Goal: Check status: Check status

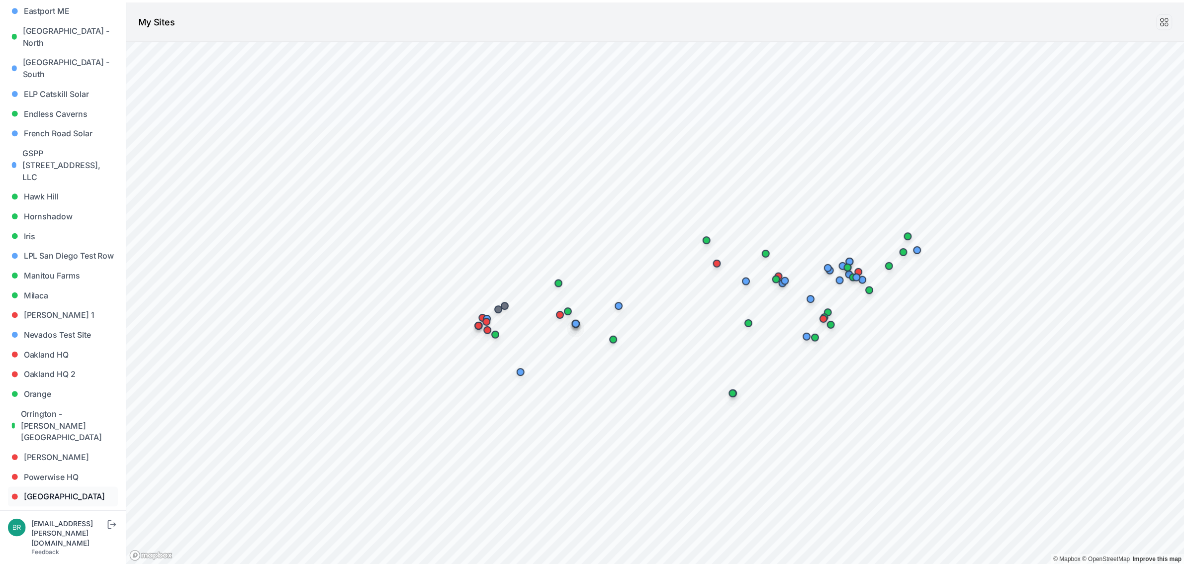
scroll to position [435, 0]
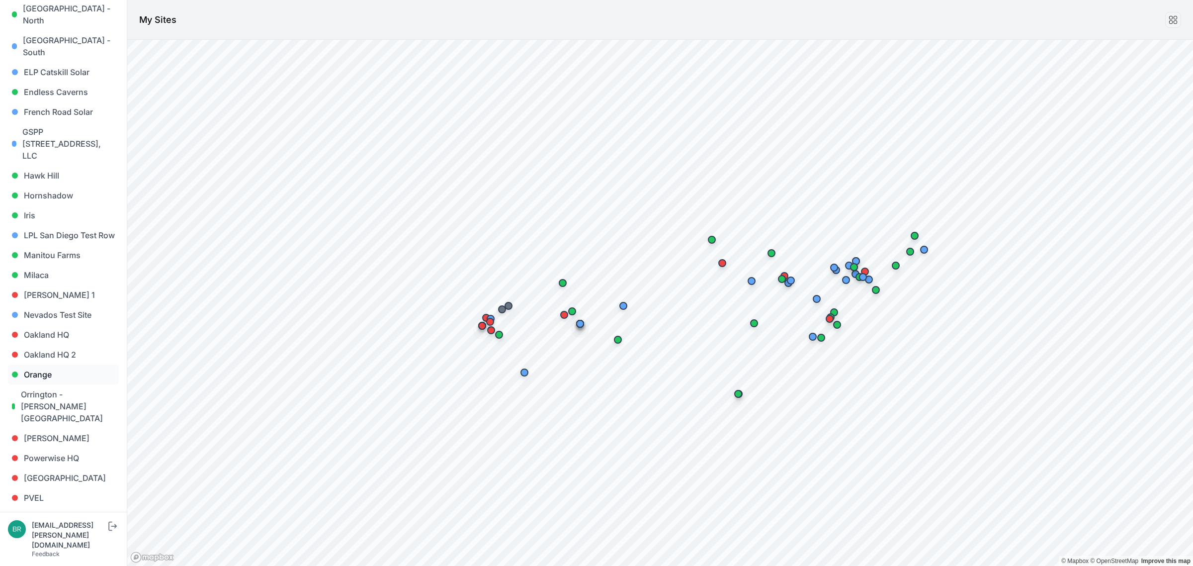
click at [62, 364] on link "Orange" at bounding box center [63, 374] width 111 height 20
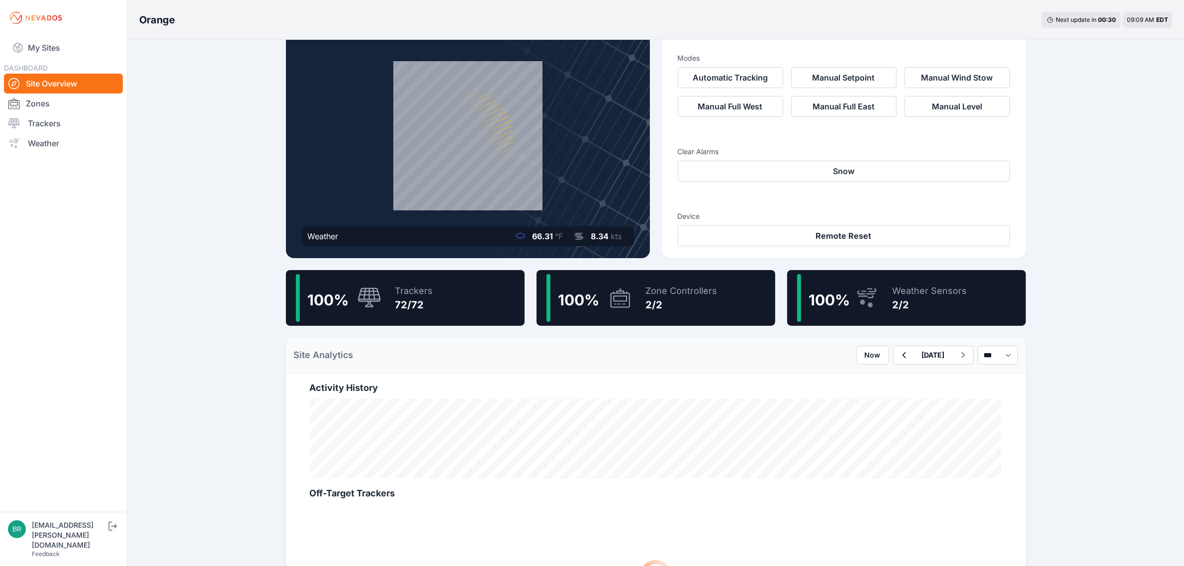
scroll to position [62, 0]
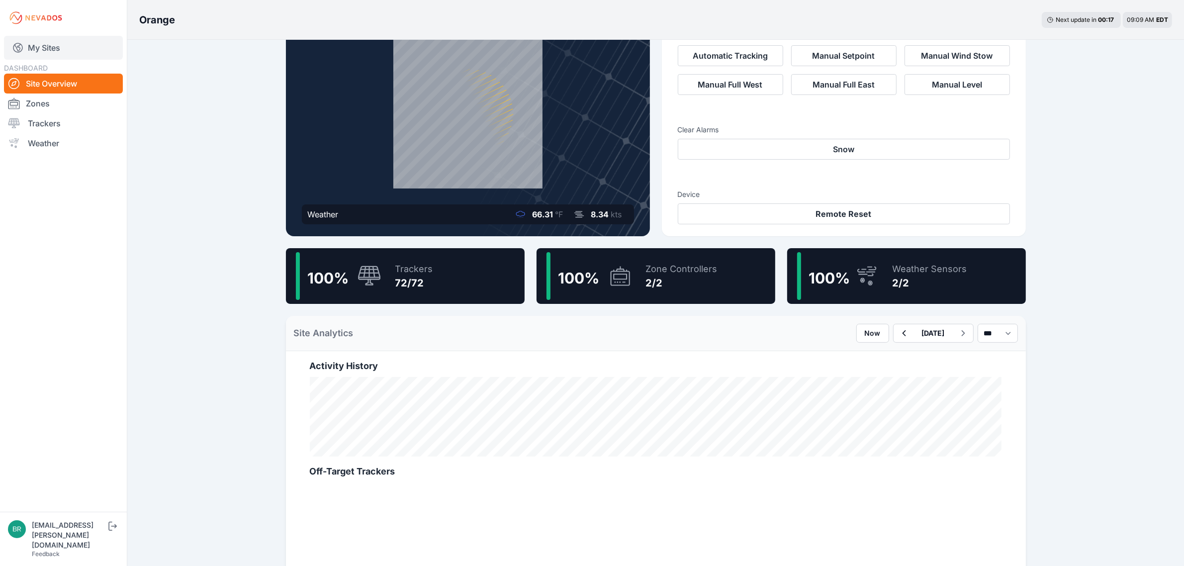
click at [68, 50] on link "My Sites" at bounding box center [63, 48] width 119 height 24
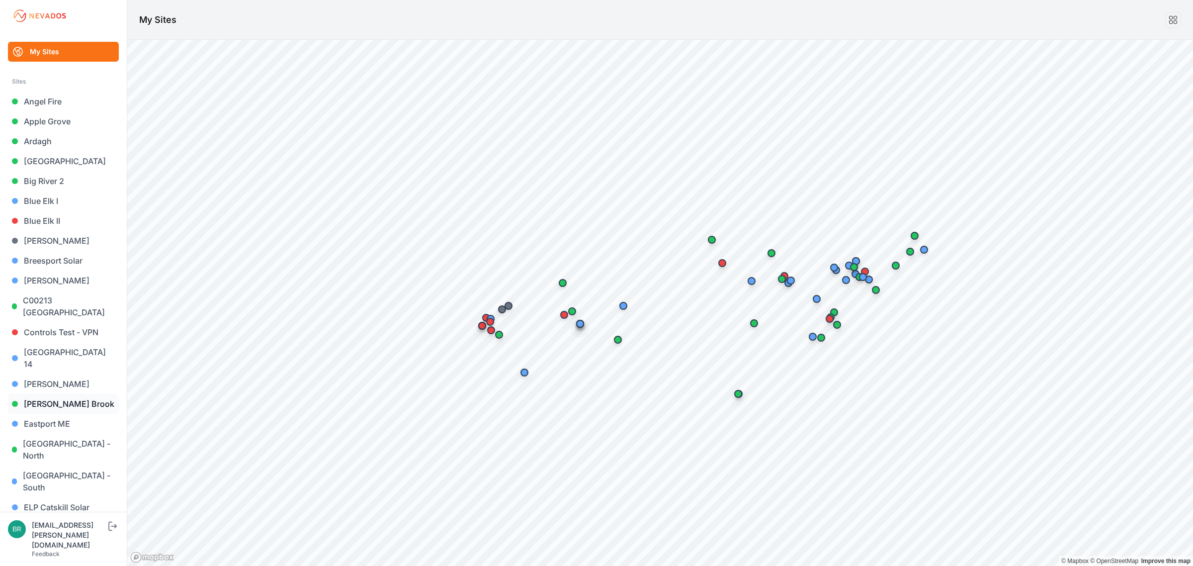
click at [65, 394] on link "[PERSON_NAME] Brook" at bounding box center [63, 404] width 111 height 20
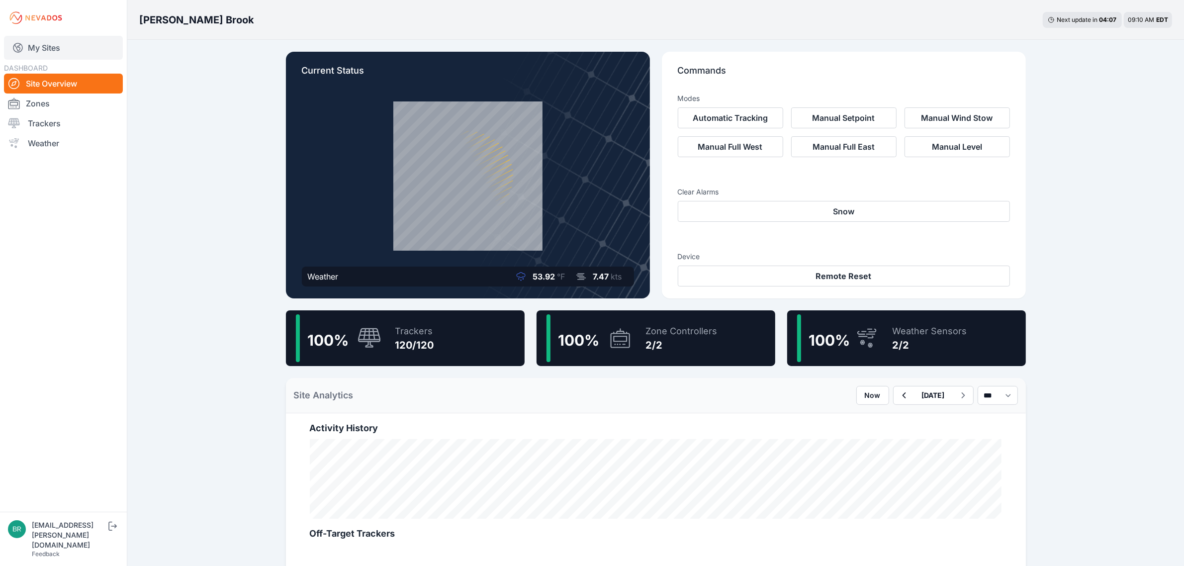
click at [88, 49] on link "My Sites" at bounding box center [63, 48] width 119 height 24
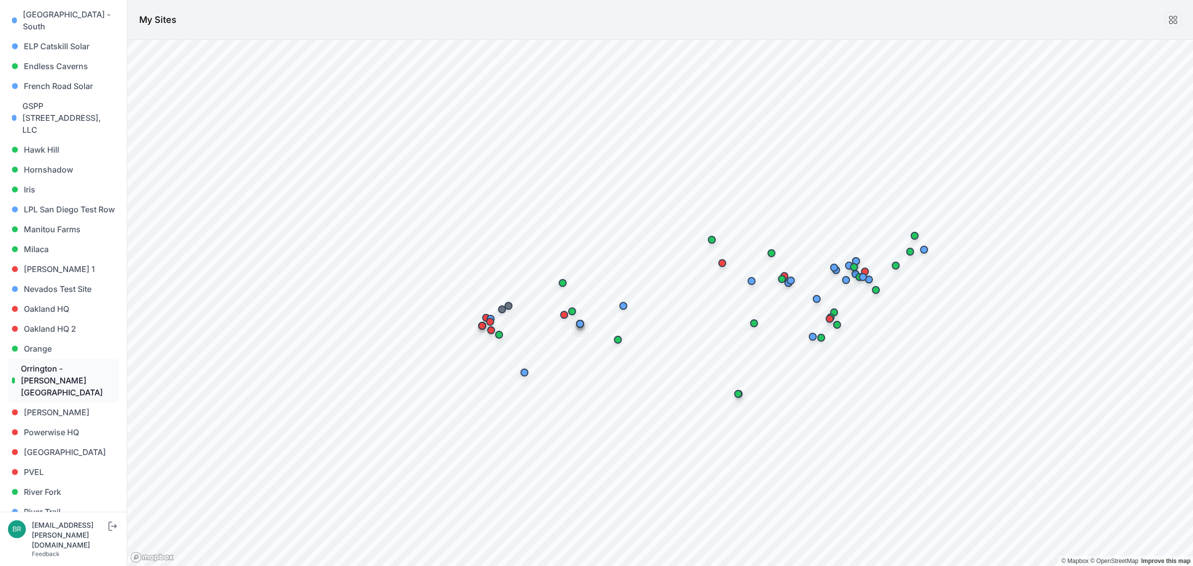
scroll to position [435, 0]
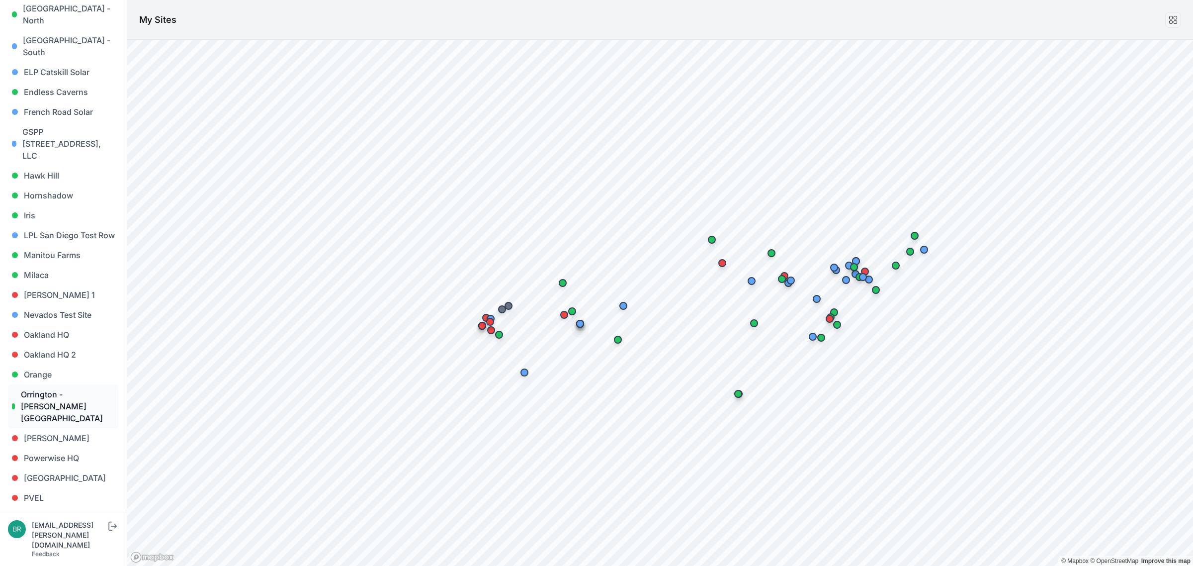
click at [51, 384] on link "Orrington - [PERSON_NAME][GEOGRAPHIC_DATA]" at bounding box center [63, 406] width 111 height 44
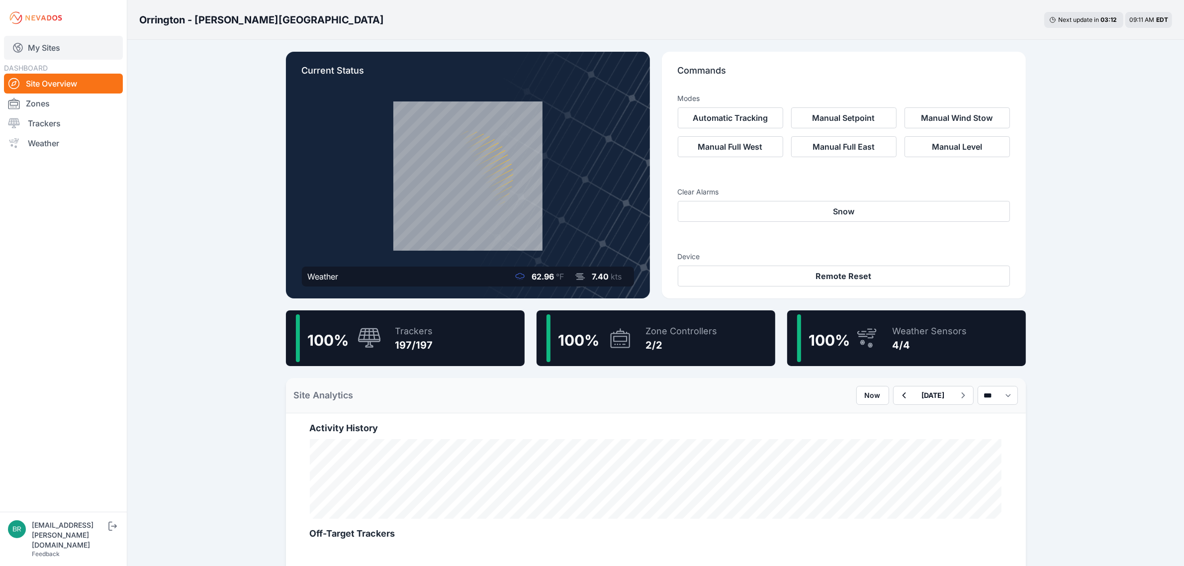
click at [97, 45] on link "My Sites" at bounding box center [63, 48] width 119 height 24
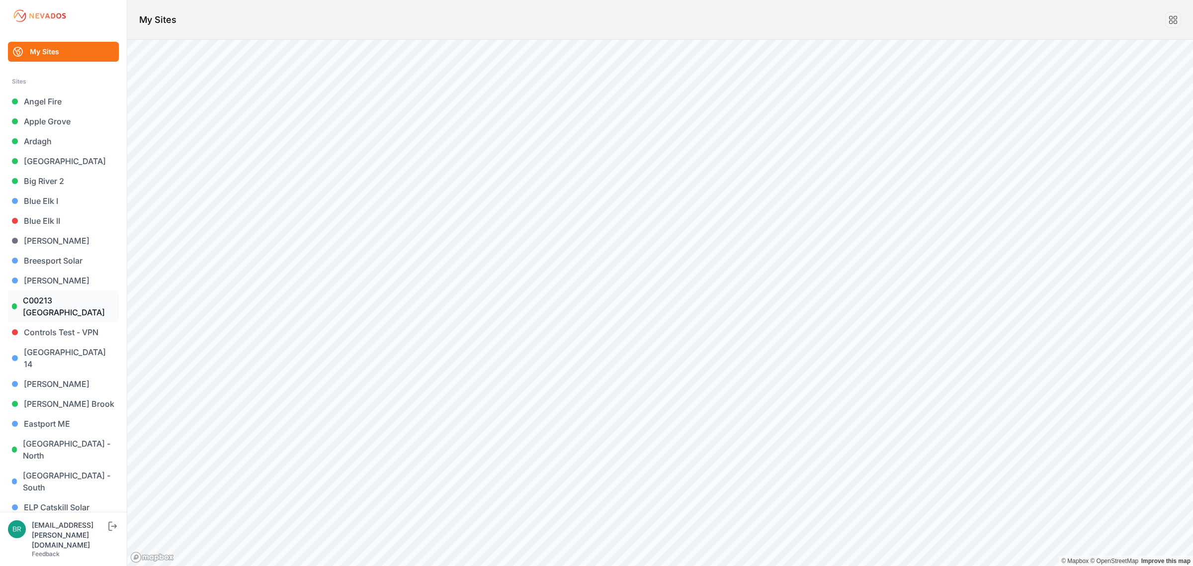
click at [74, 294] on link "C00213 [GEOGRAPHIC_DATA]" at bounding box center [63, 306] width 111 height 32
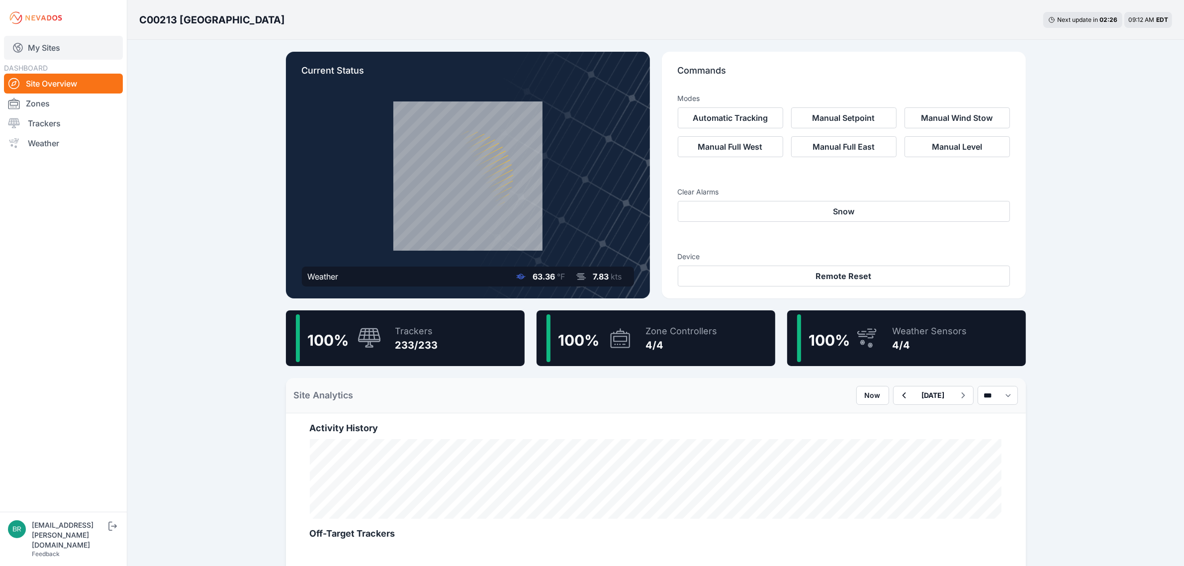
drag, startPoint x: 44, startPoint y: 29, endPoint x: 51, endPoint y: 43, distance: 16.0
click at [46, 33] on div "My Sites DASHBOARD Site Overview Zones Trackers Weather" at bounding box center [63, 255] width 127 height 511
click at [53, 46] on link "My Sites" at bounding box center [63, 48] width 119 height 24
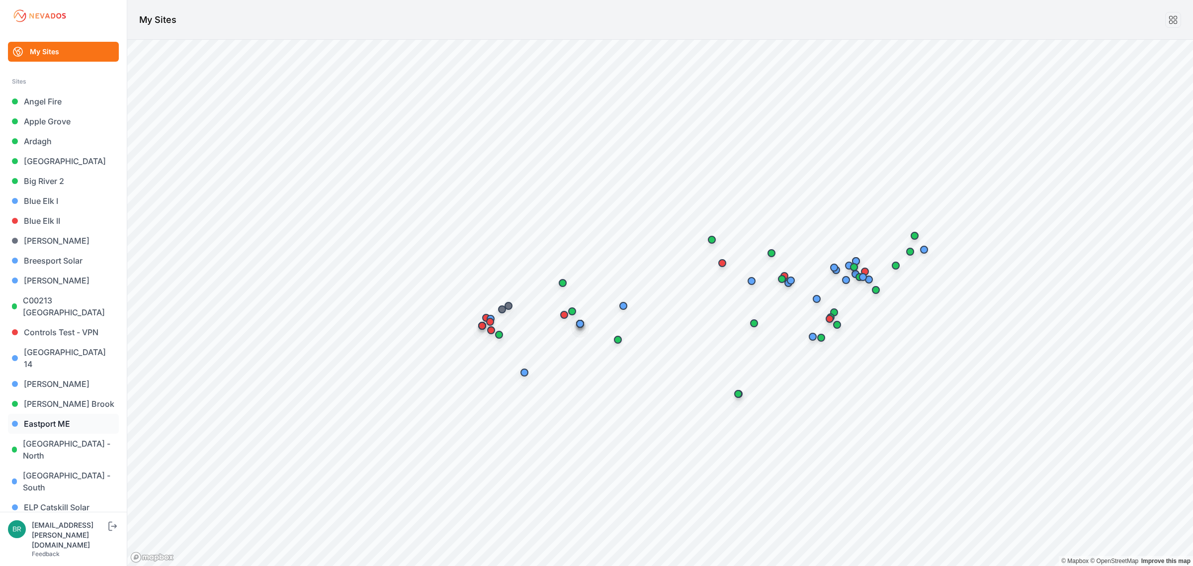
click at [68, 416] on link "Eastport ME" at bounding box center [63, 424] width 111 height 20
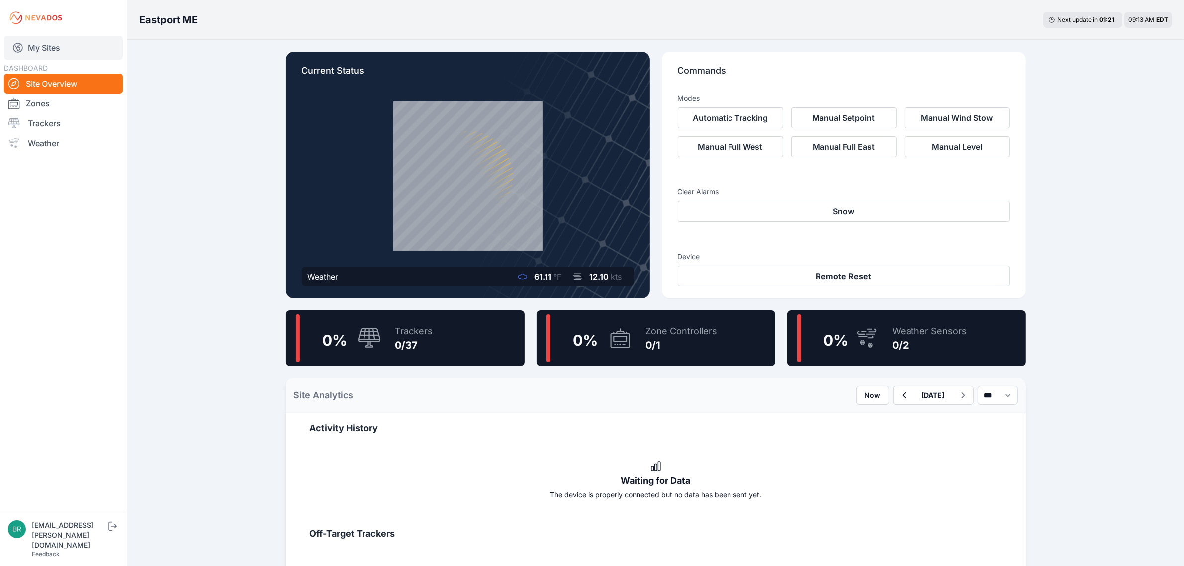
click at [90, 43] on link "My Sites" at bounding box center [63, 48] width 119 height 24
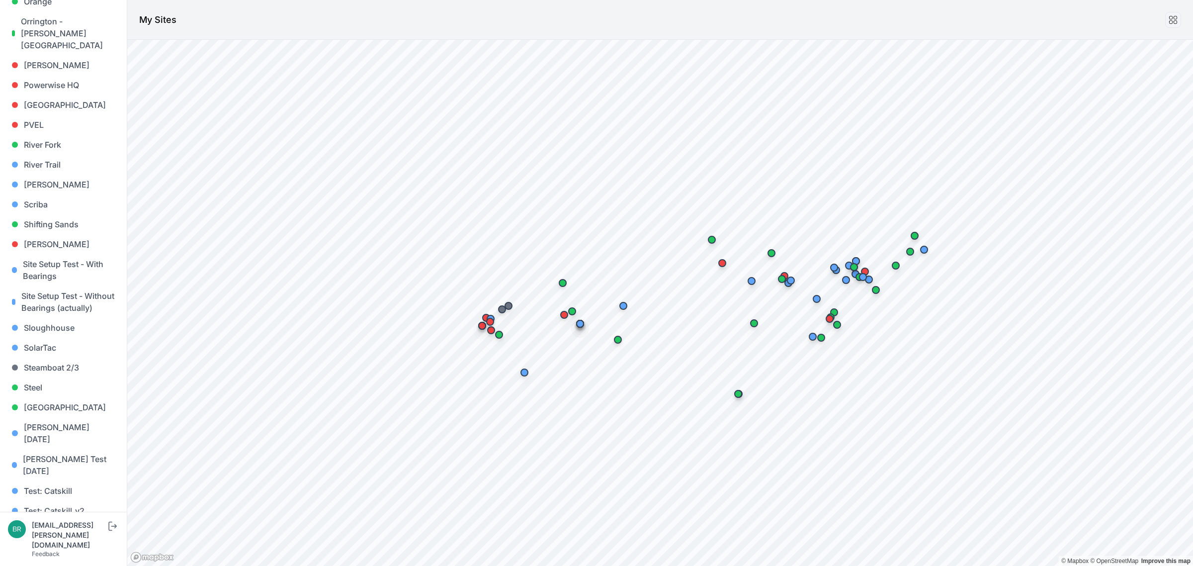
scroll to position [847, 0]
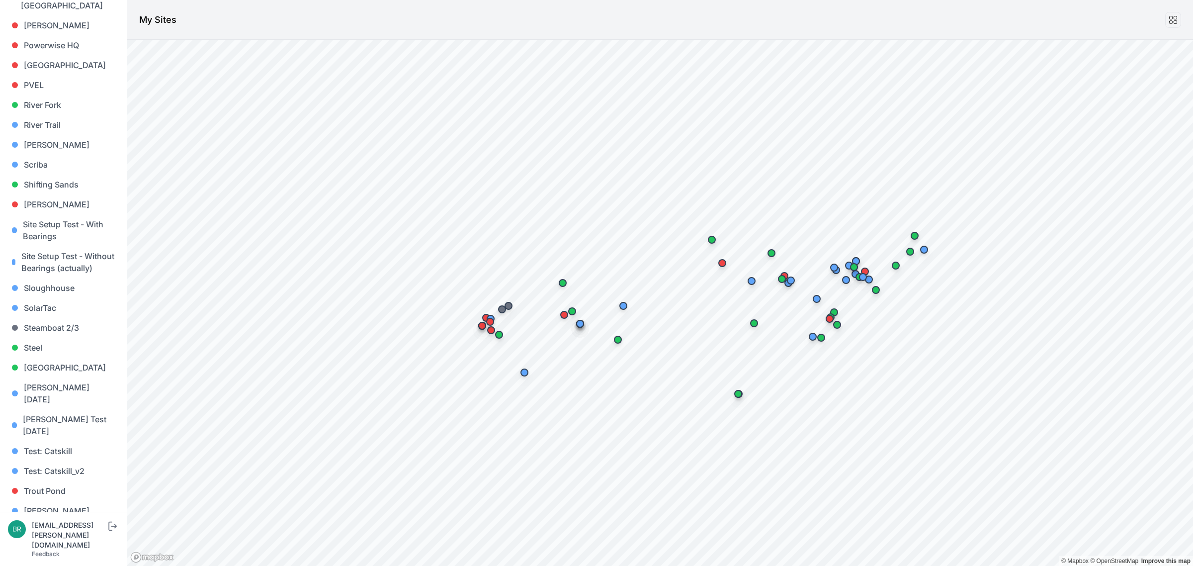
click at [56, 540] on link "[PERSON_NAME] [PERSON_NAME]" at bounding box center [63, 556] width 111 height 32
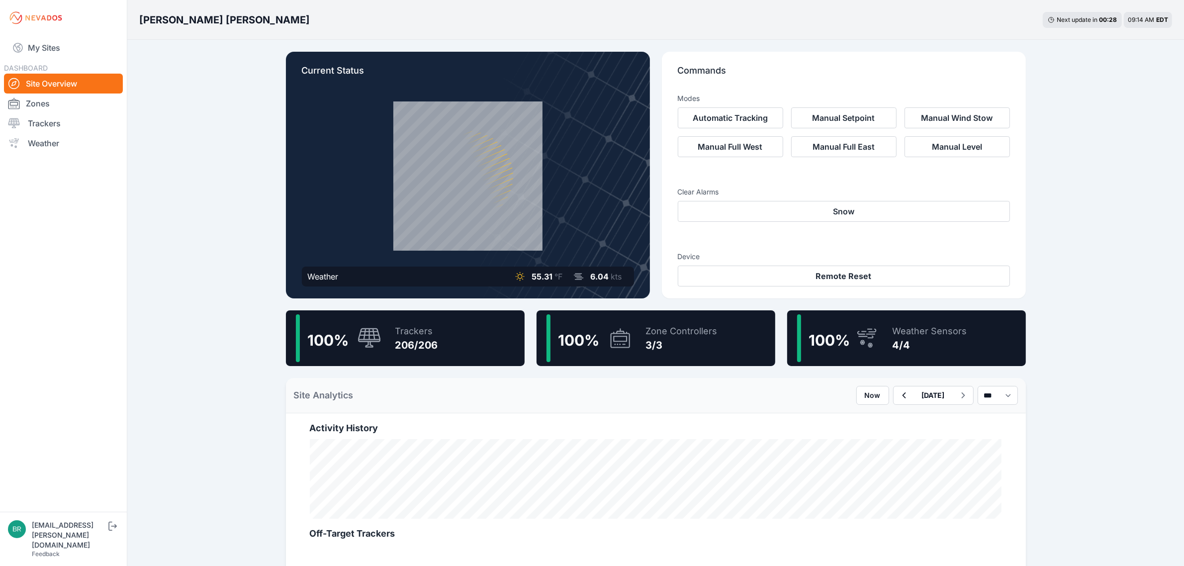
click at [438, 339] on div "100 % Trackers 206/206" at bounding box center [405, 338] width 239 height 56
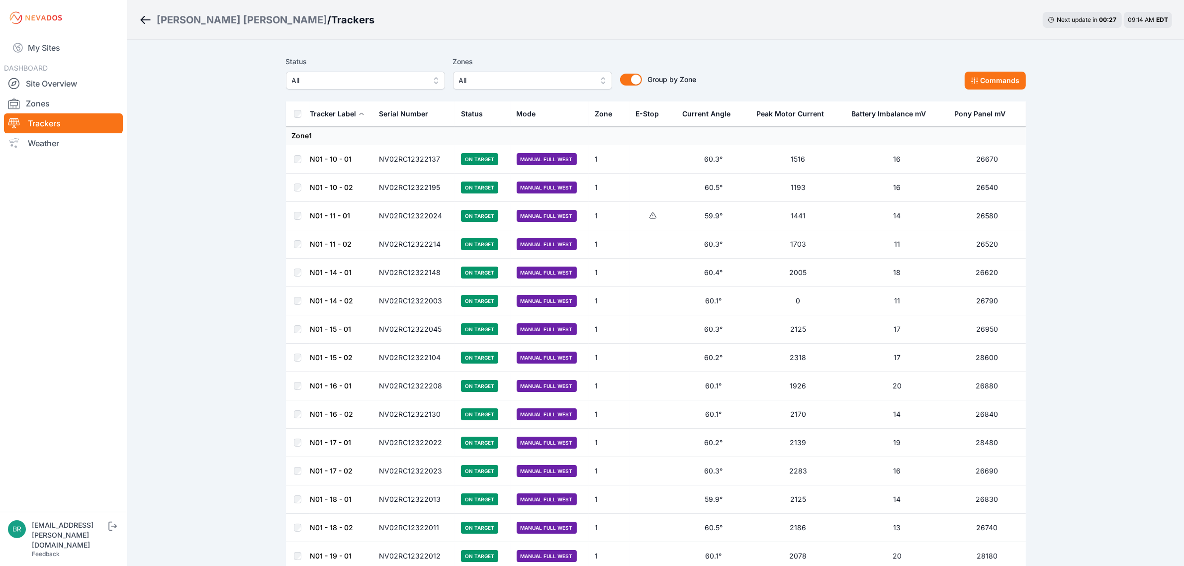
click at [371, 89] on div "Status All Zones All Group by Zone Group by Zone Commands" at bounding box center [656, 77] width 740 height 50
click at [373, 75] on span "All" at bounding box center [358, 81] width 133 height 12
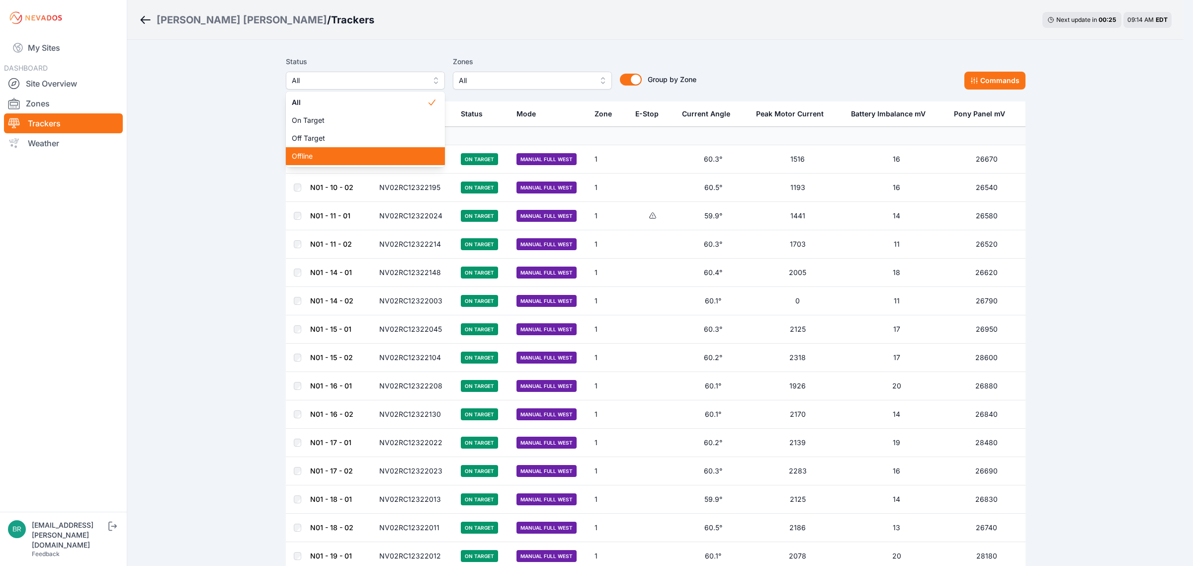
click at [345, 161] on span "Offline" at bounding box center [359, 156] width 135 height 10
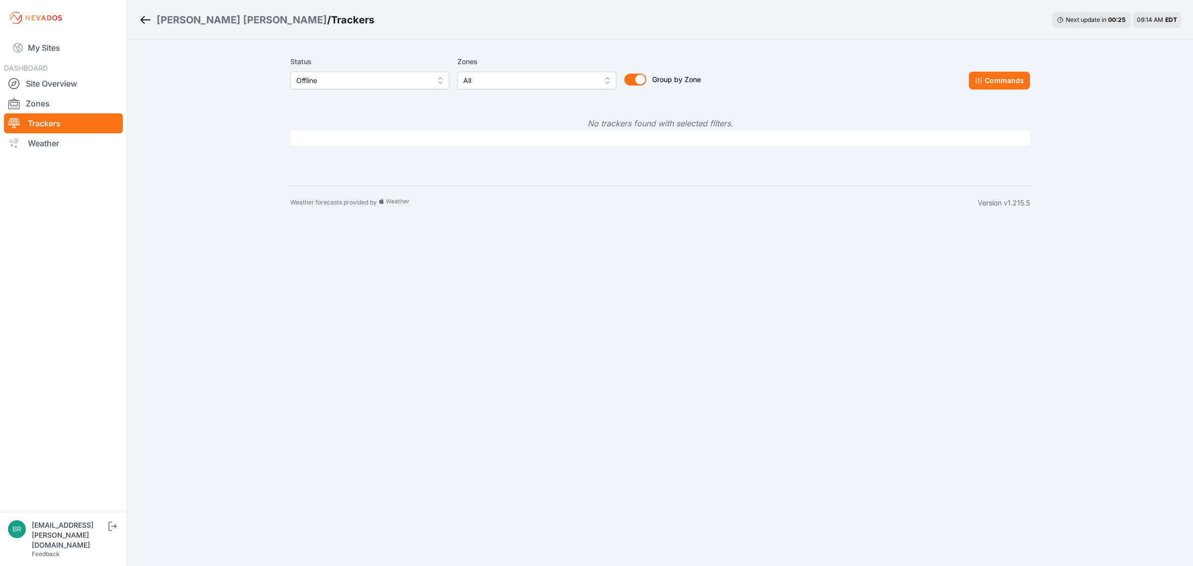
click at [352, 75] on span "Offline" at bounding box center [362, 81] width 133 height 12
click at [329, 145] on div "Off Target" at bounding box center [369, 138] width 159 height 18
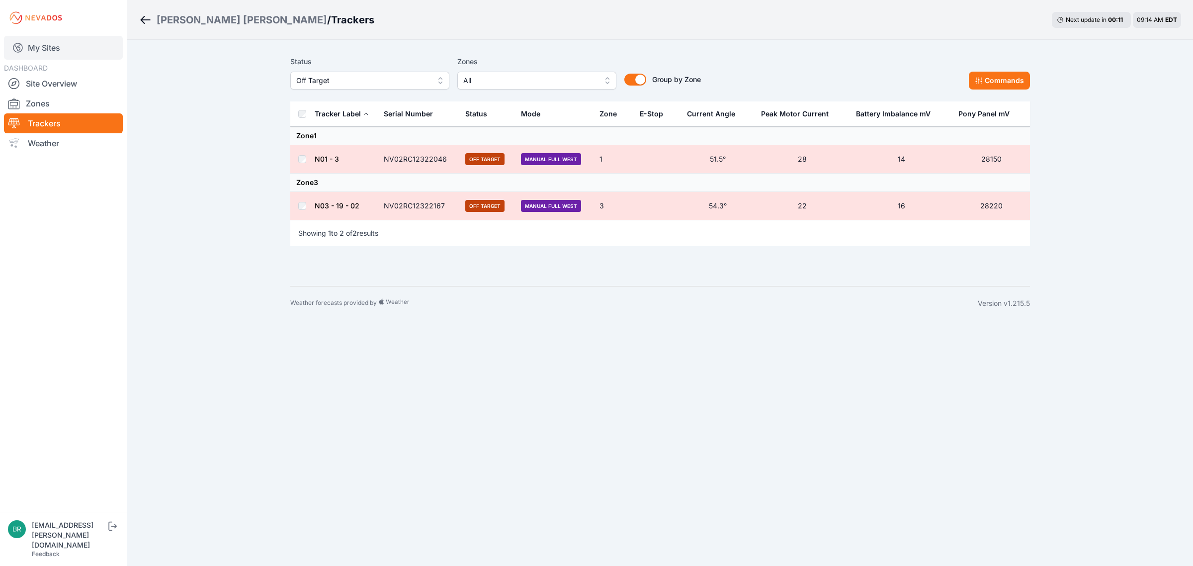
click at [61, 40] on link "My Sites" at bounding box center [63, 48] width 119 height 24
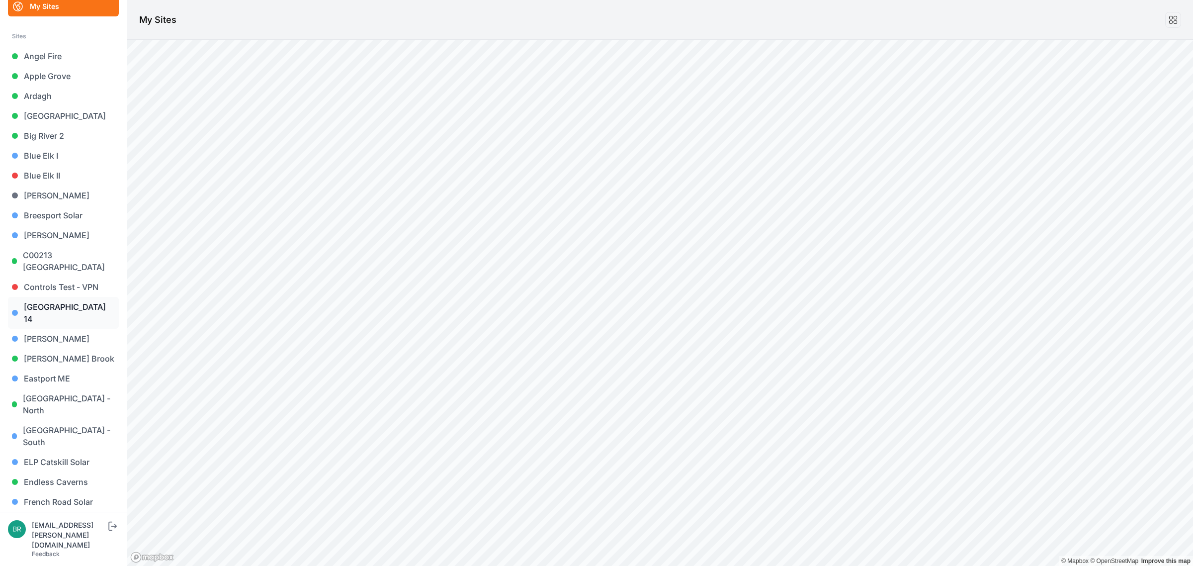
scroll to position [124, 0]
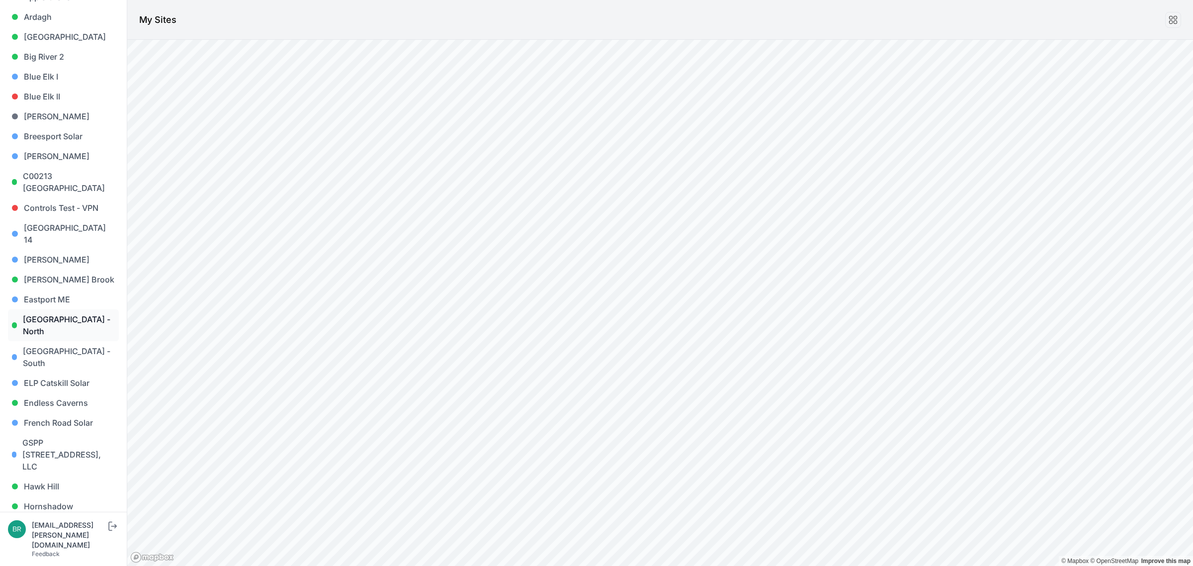
click at [73, 315] on link "[GEOGRAPHIC_DATA] - North" at bounding box center [63, 325] width 111 height 32
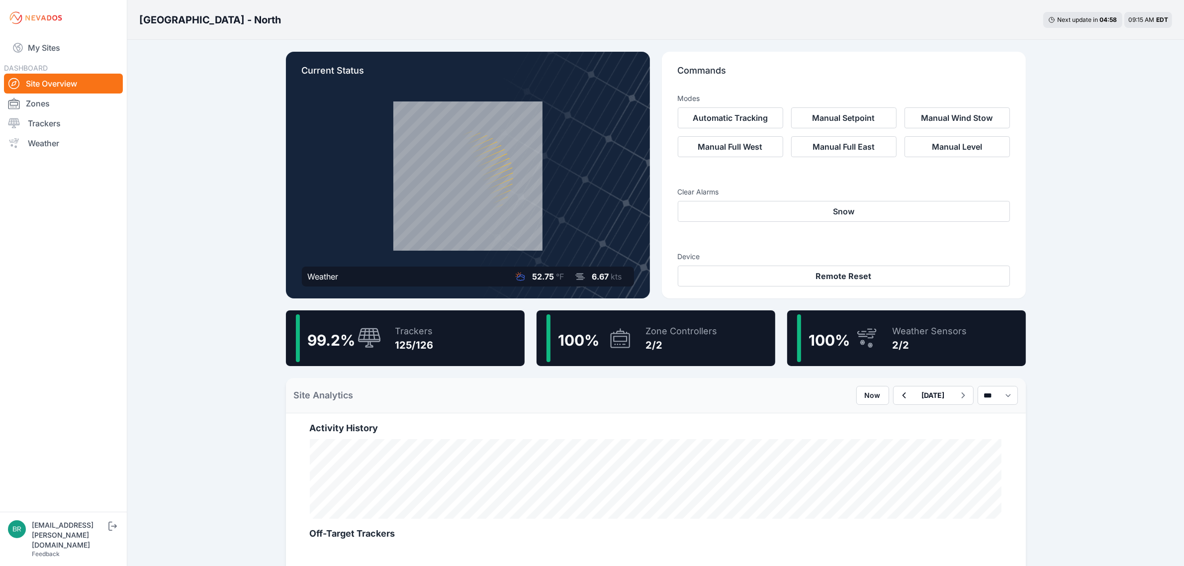
click at [417, 324] on div "Trackers" at bounding box center [414, 331] width 38 height 14
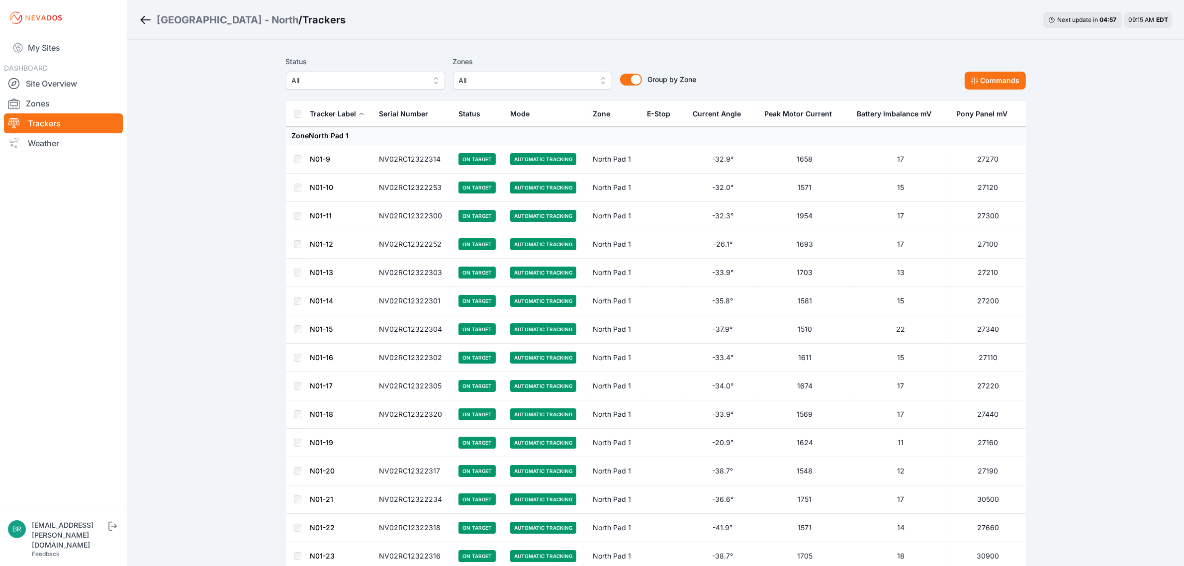
click at [353, 76] on span "All" at bounding box center [358, 81] width 133 height 12
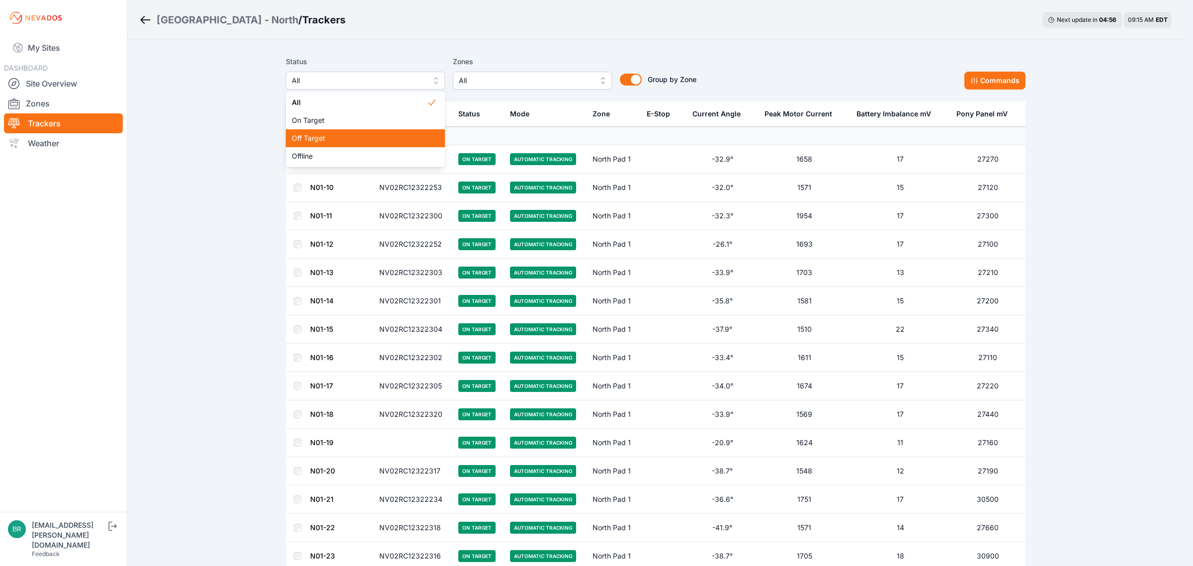
click at [332, 140] on span "Off Target" at bounding box center [359, 138] width 135 height 10
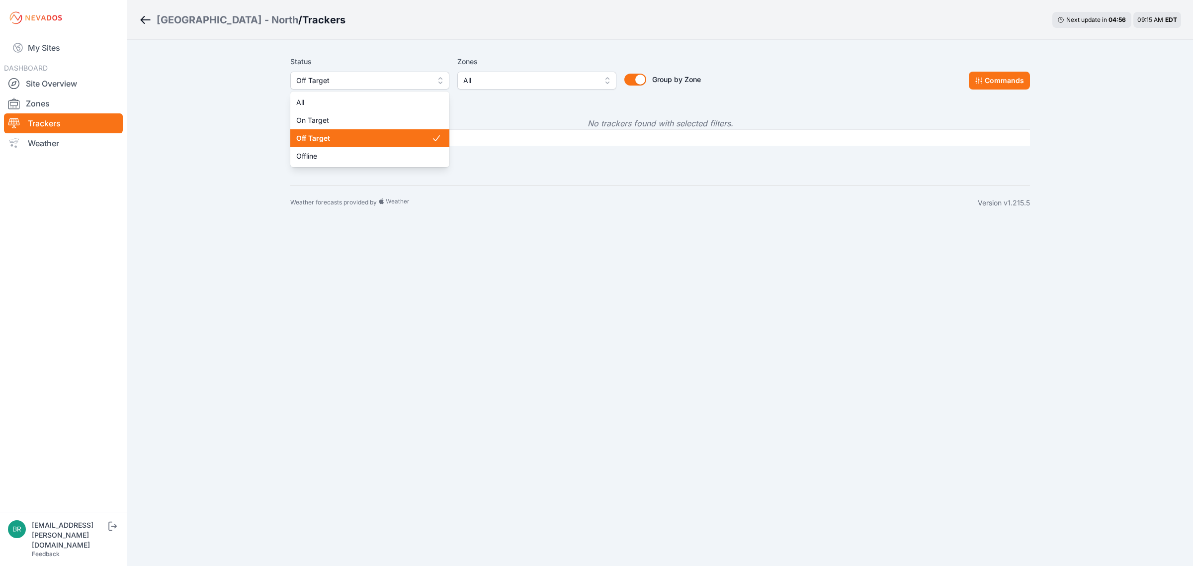
click at [351, 80] on span "Off Target" at bounding box center [362, 81] width 133 height 12
click at [334, 157] on span "Offline" at bounding box center [363, 156] width 135 height 10
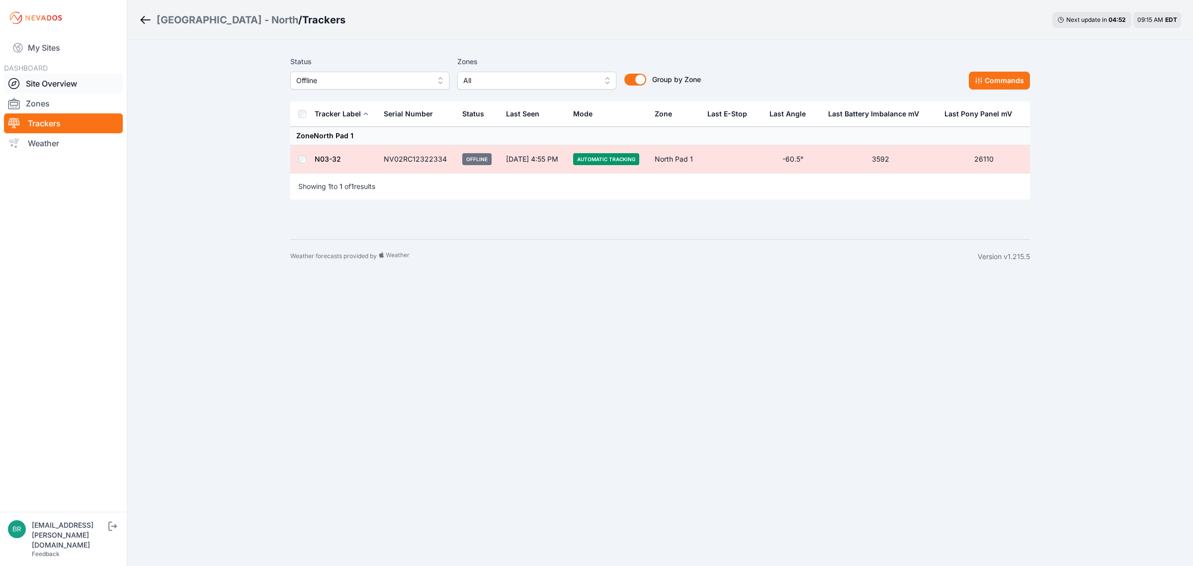
click at [65, 87] on link "Site Overview" at bounding box center [63, 84] width 119 height 20
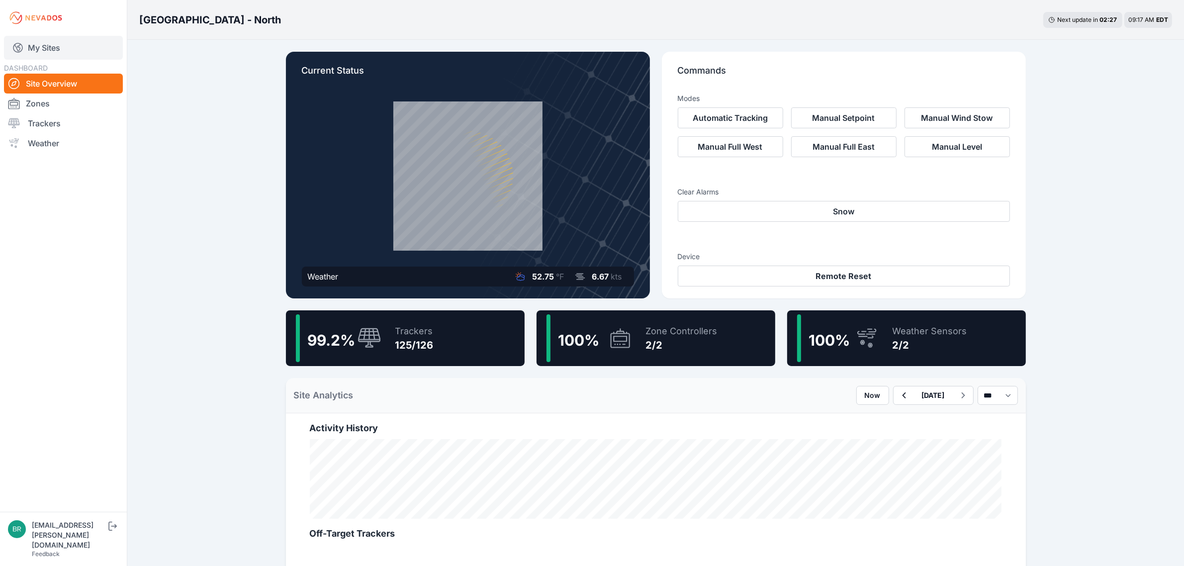
click at [78, 53] on link "My Sites" at bounding box center [63, 48] width 119 height 24
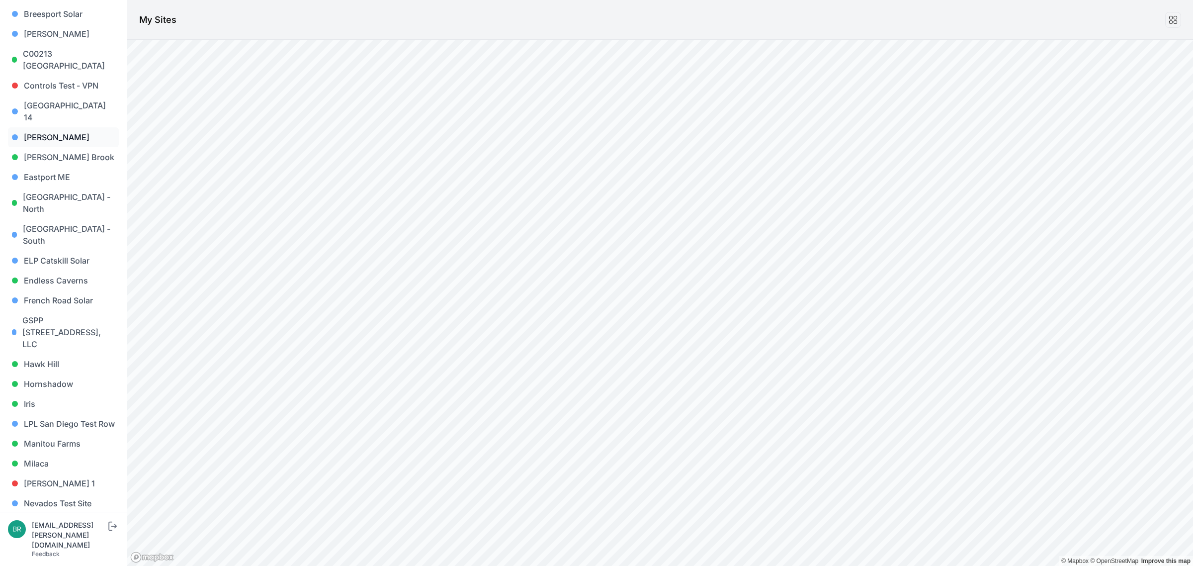
scroll to position [249, 0]
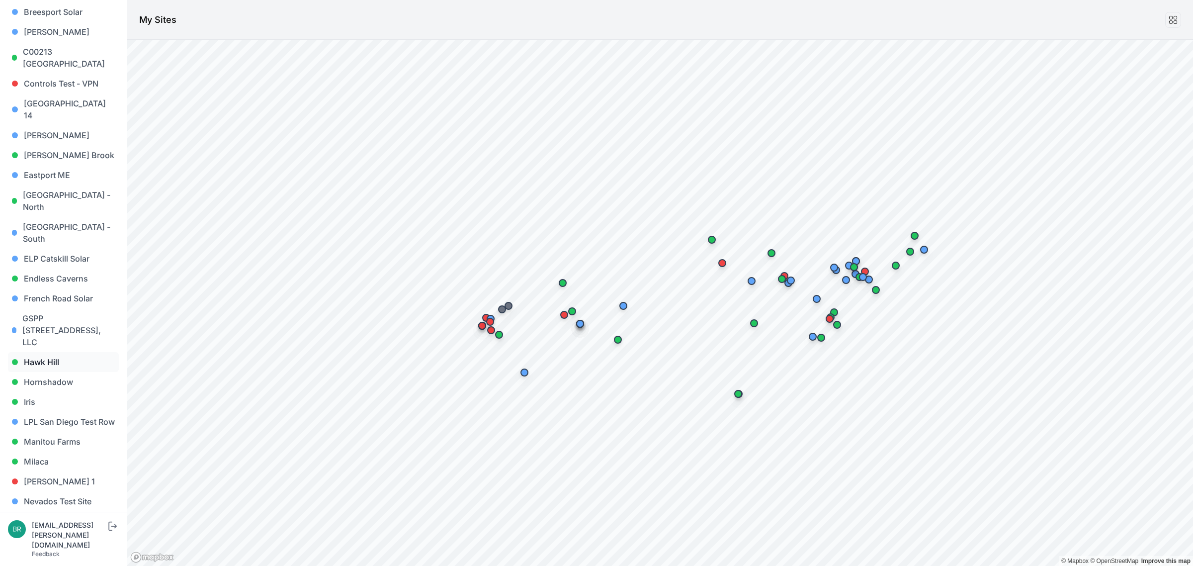
click at [62, 352] on link "Hawk Hill" at bounding box center [63, 362] width 111 height 20
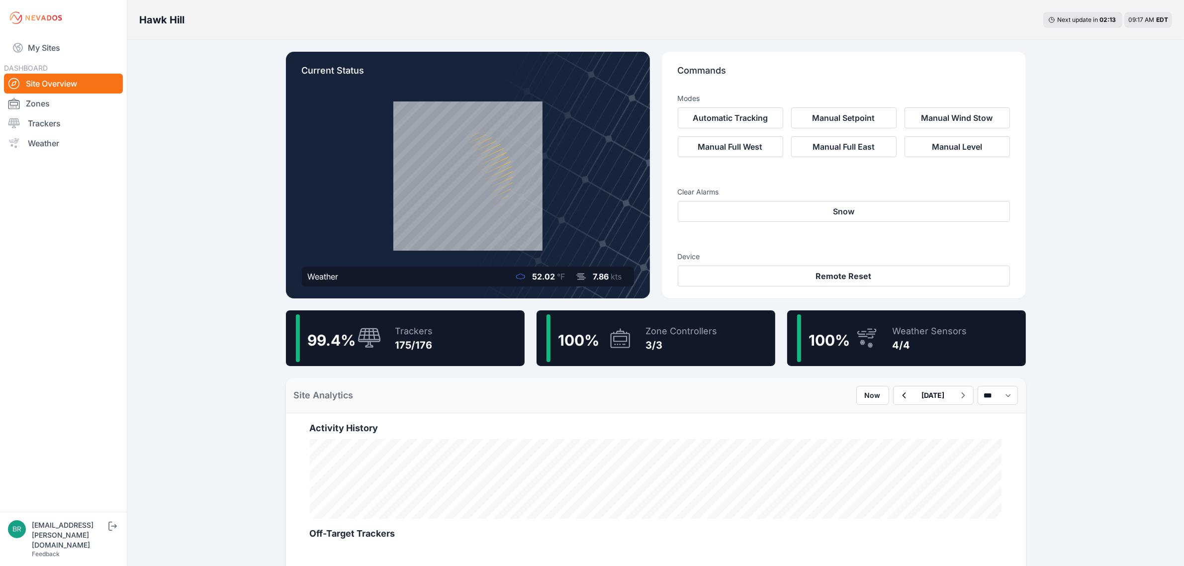
click at [415, 325] on div "Trackers" at bounding box center [414, 331] width 38 height 14
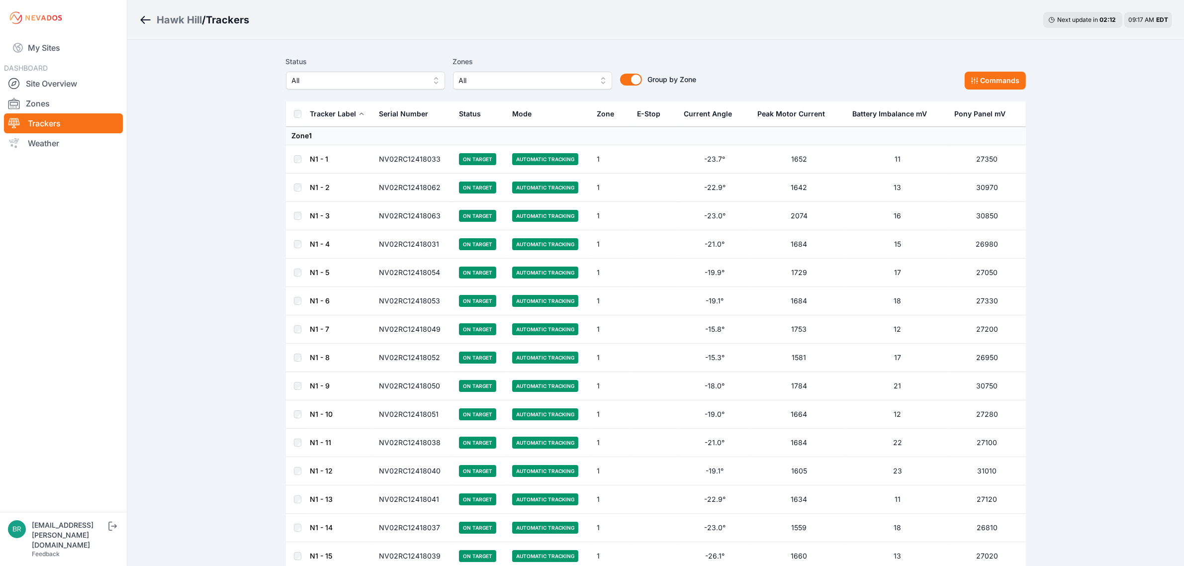
click at [379, 84] on span "All" at bounding box center [358, 81] width 133 height 12
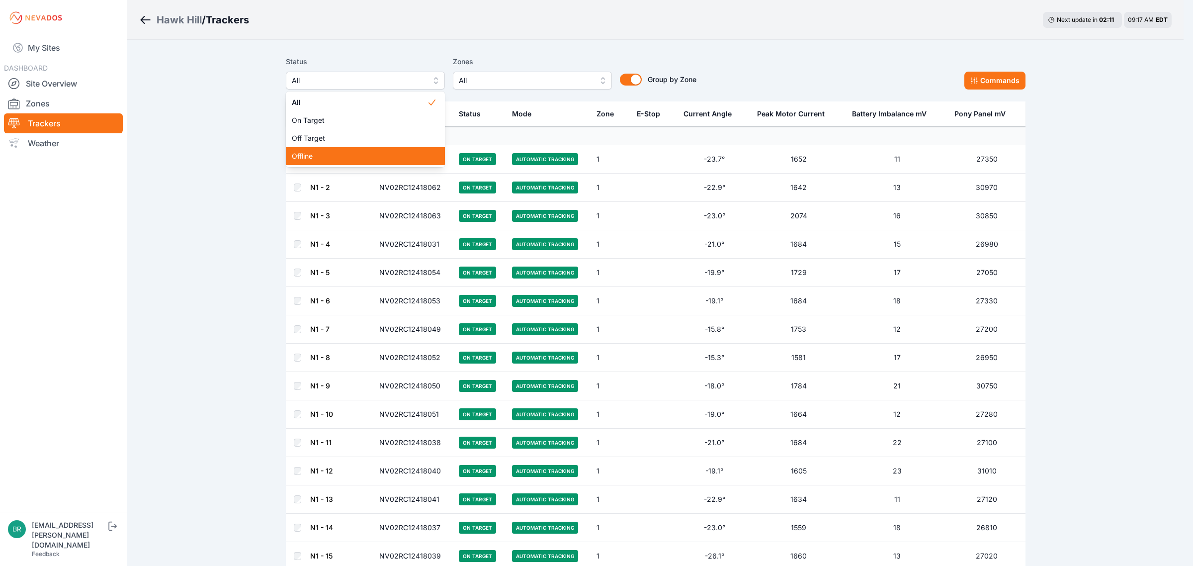
click at [336, 150] on div "Offline" at bounding box center [365, 156] width 159 height 18
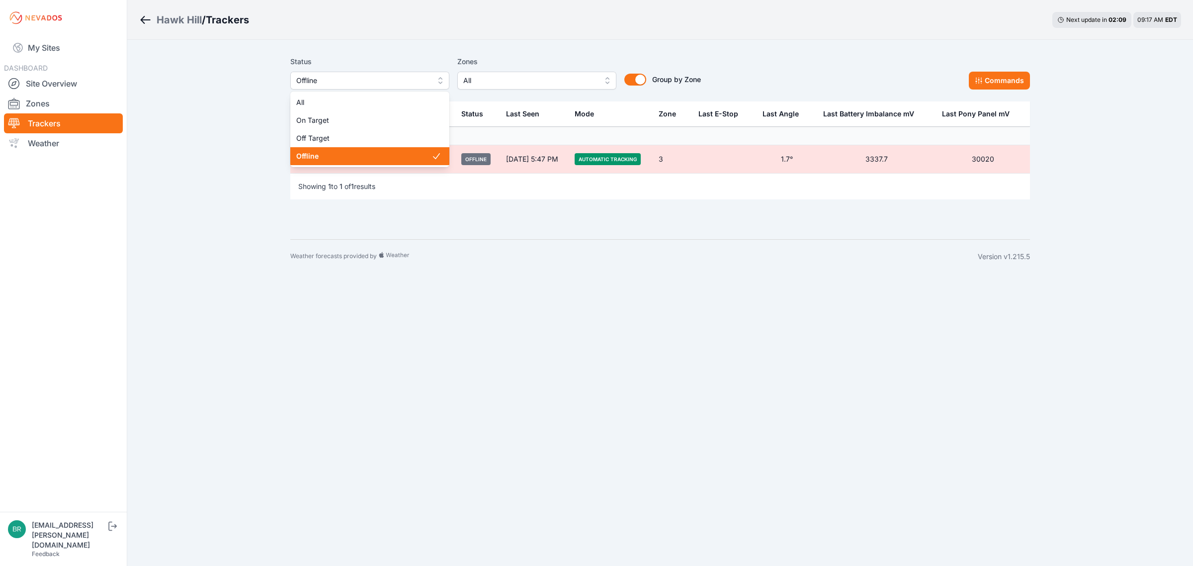
click at [351, 81] on span "Offline" at bounding box center [362, 81] width 133 height 12
click at [344, 144] on div "Off Target" at bounding box center [369, 138] width 159 height 18
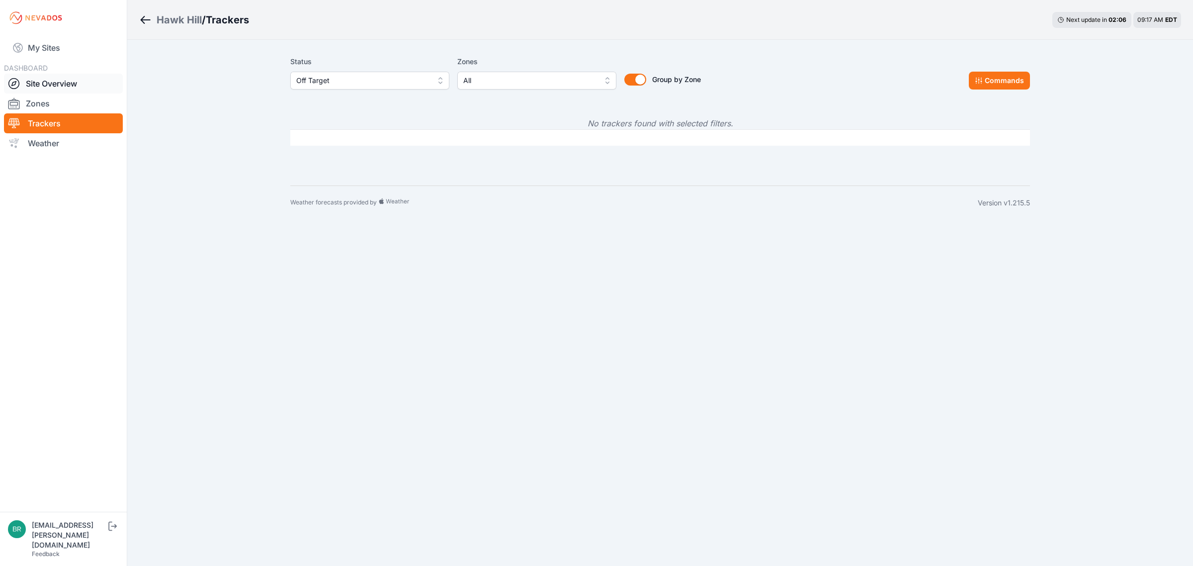
click at [80, 79] on link "Site Overview" at bounding box center [63, 84] width 119 height 20
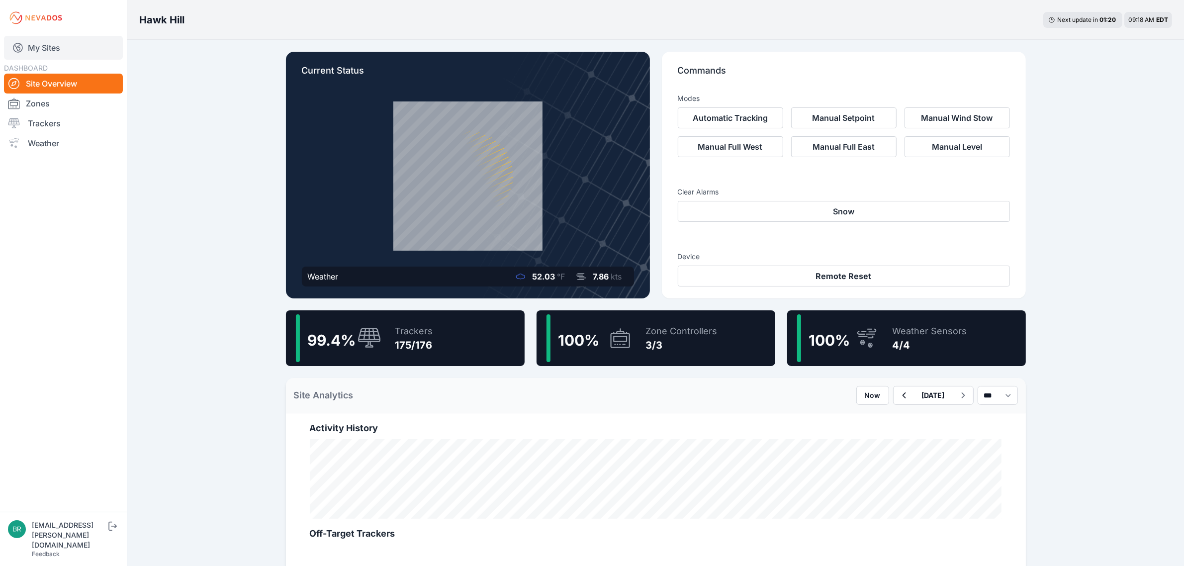
click at [81, 46] on link "My Sites" at bounding box center [63, 48] width 119 height 24
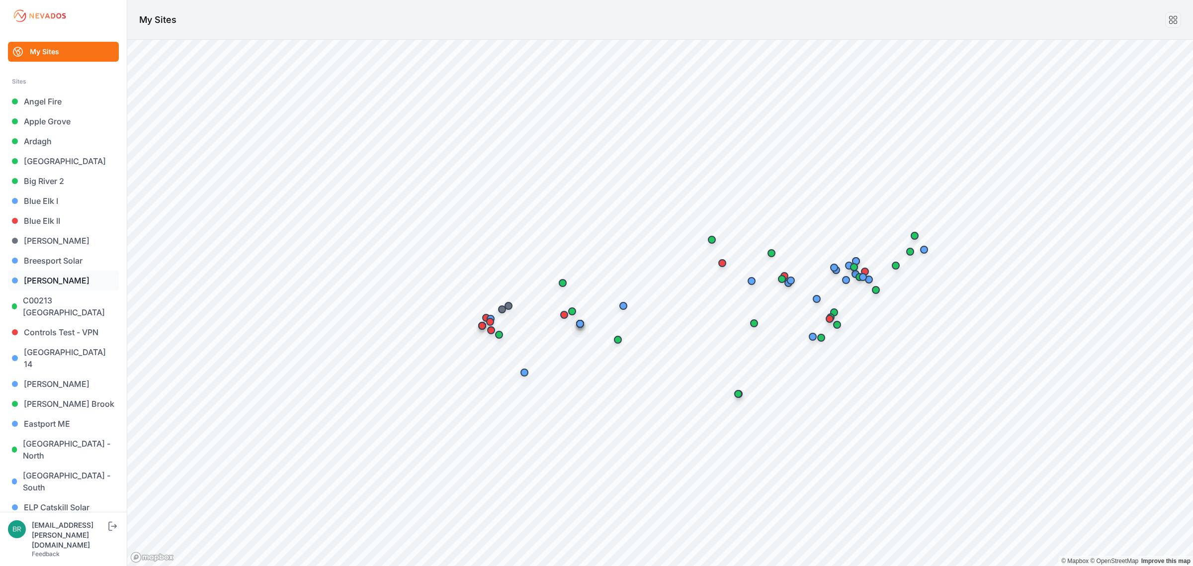
click at [56, 279] on link "[PERSON_NAME]" at bounding box center [63, 280] width 111 height 20
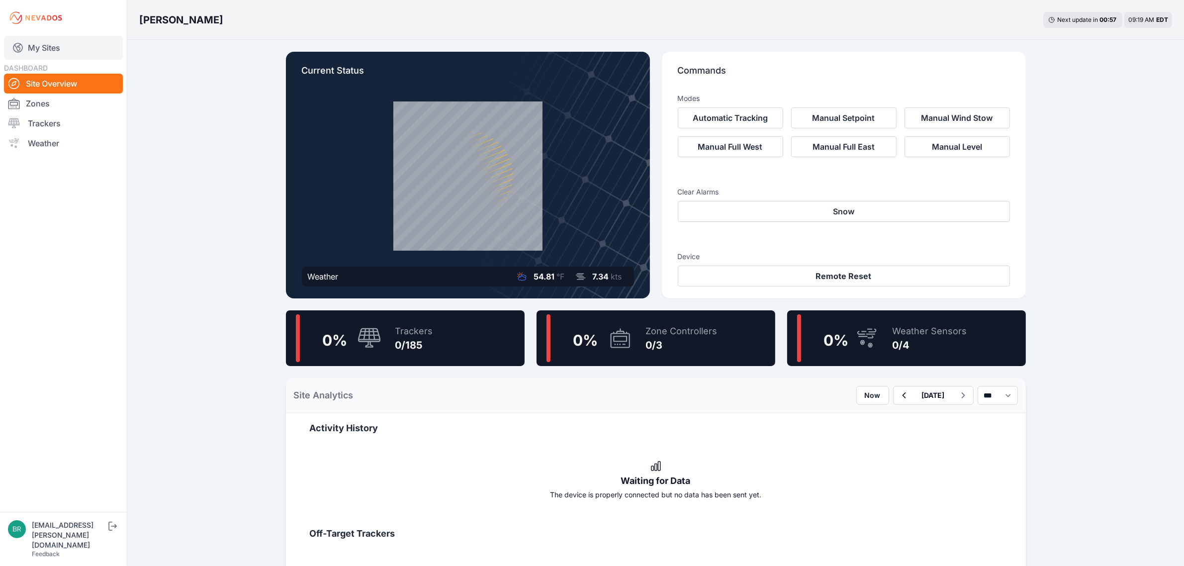
click at [90, 45] on link "My Sites" at bounding box center [63, 48] width 119 height 24
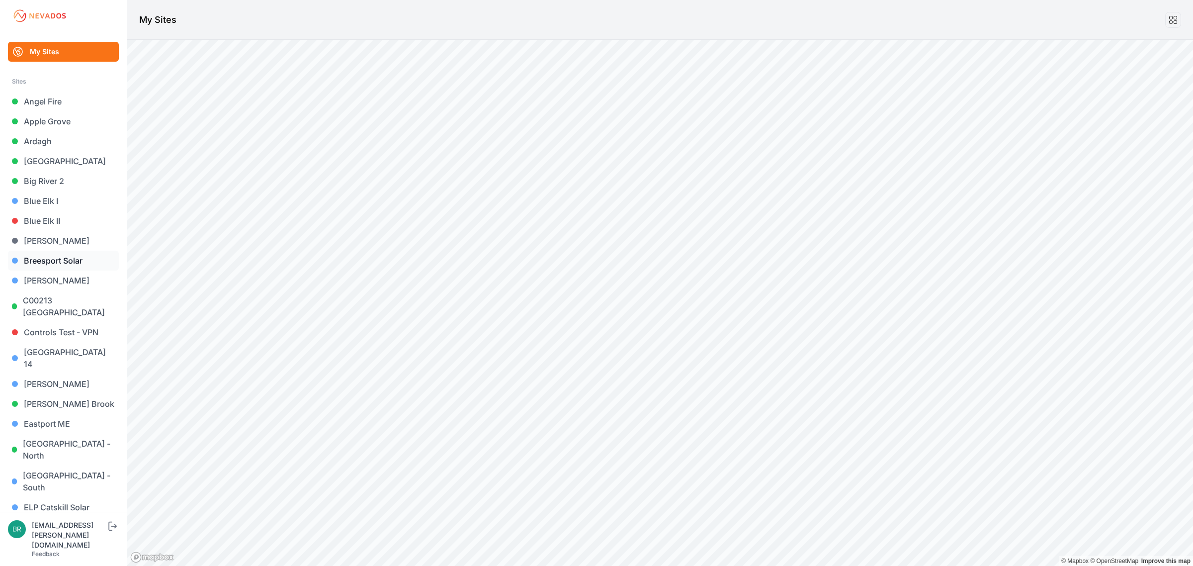
click at [57, 264] on link "Breesport Solar" at bounding box center [63, 261] width 111 height 20
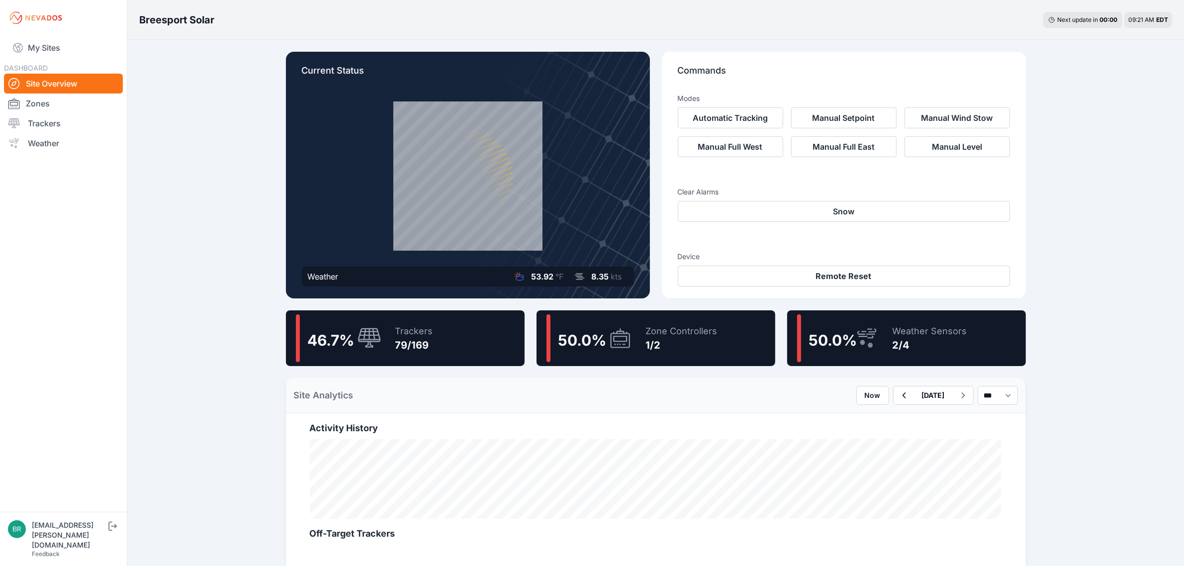
click at [684, 353] on div "Zone Controllers 1/2" at bounding box center [677, 338] width 82 height 48
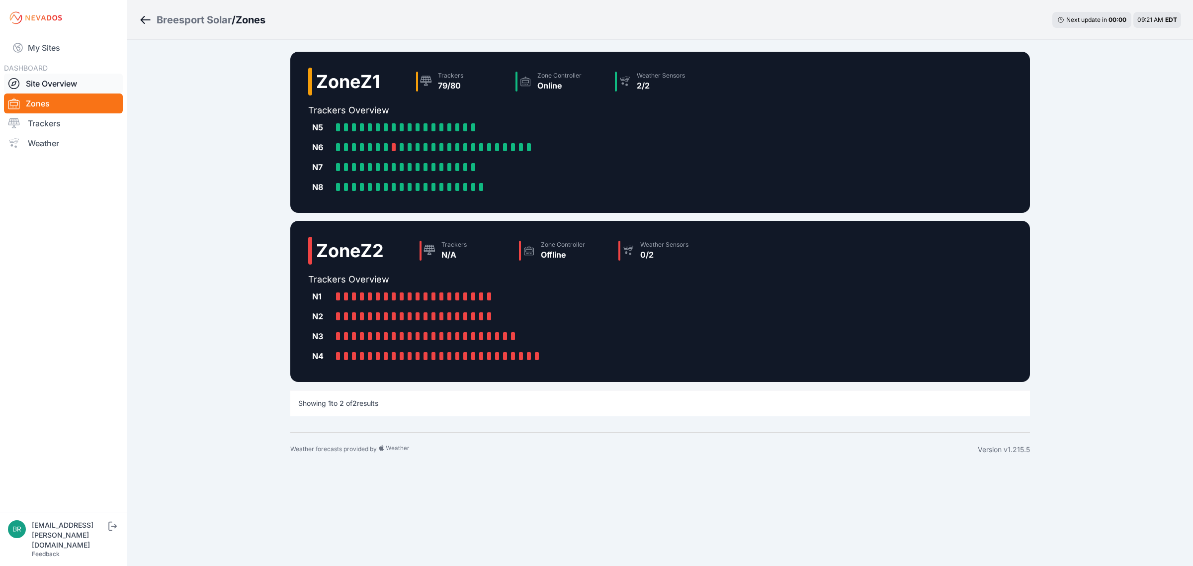
click at [58, 84] on link "Site Overview" at bounding box center [63, 84] width 119 height 20
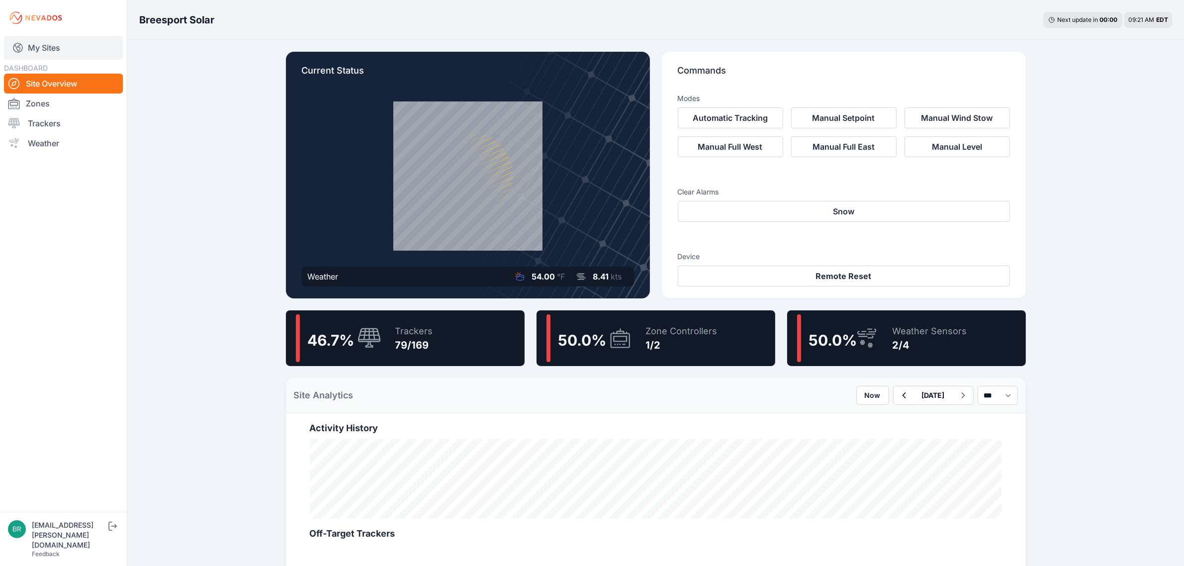
click at [66, 55] on link "My Sites" at bounding box center [63, 48] width 119 height 24
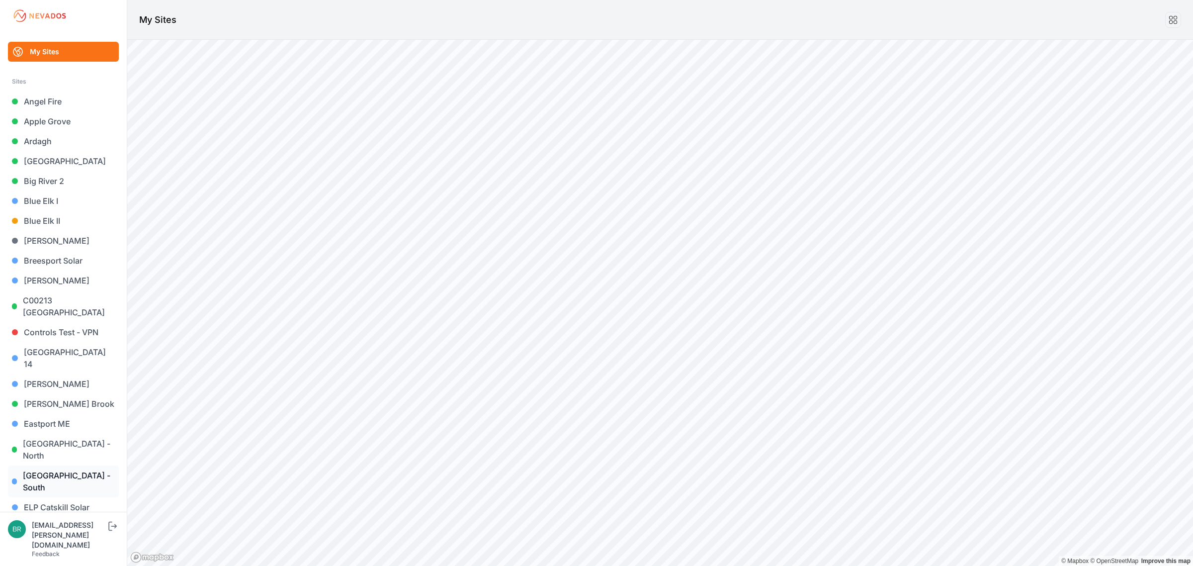
click at [78, 465] on link "[GEOGRAPHIC_DATA] - South" at bounding box center [63, 481] width 111 height 32
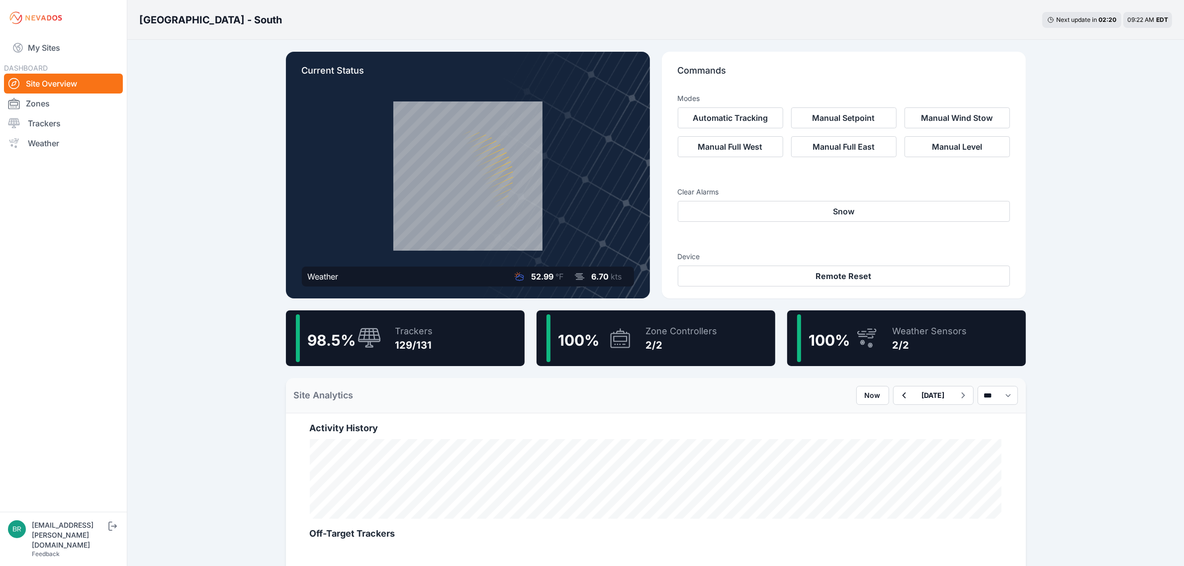
click at [428, 342] on div "129/131" at bounding box center [414, 345] width 38 height 14
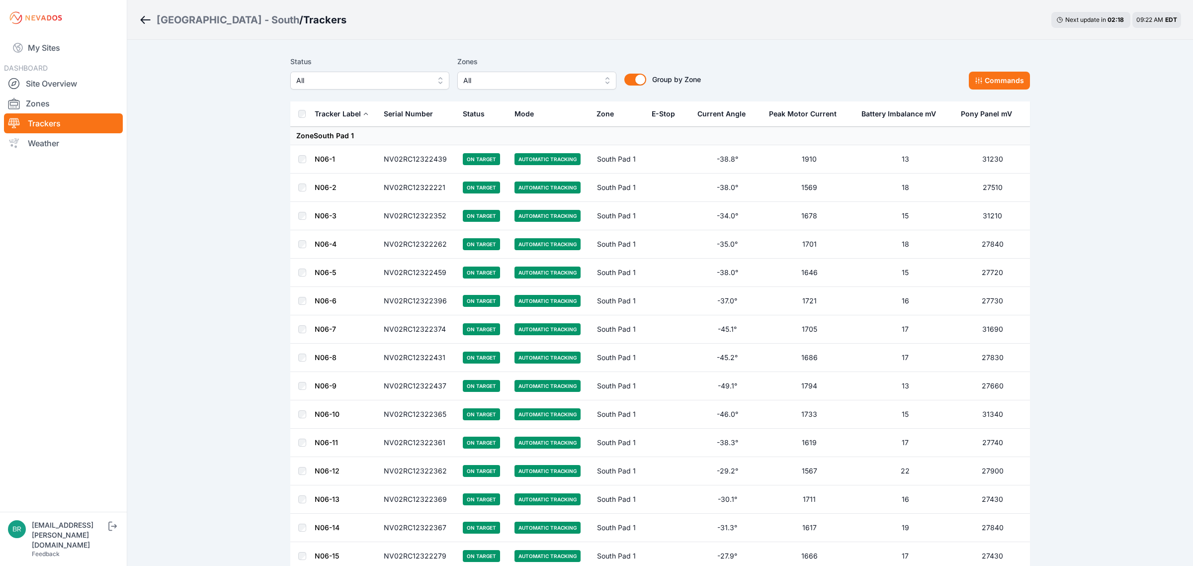
click at [406, 85] on span "All" at bounding box center [362, 81] width 133 height 12
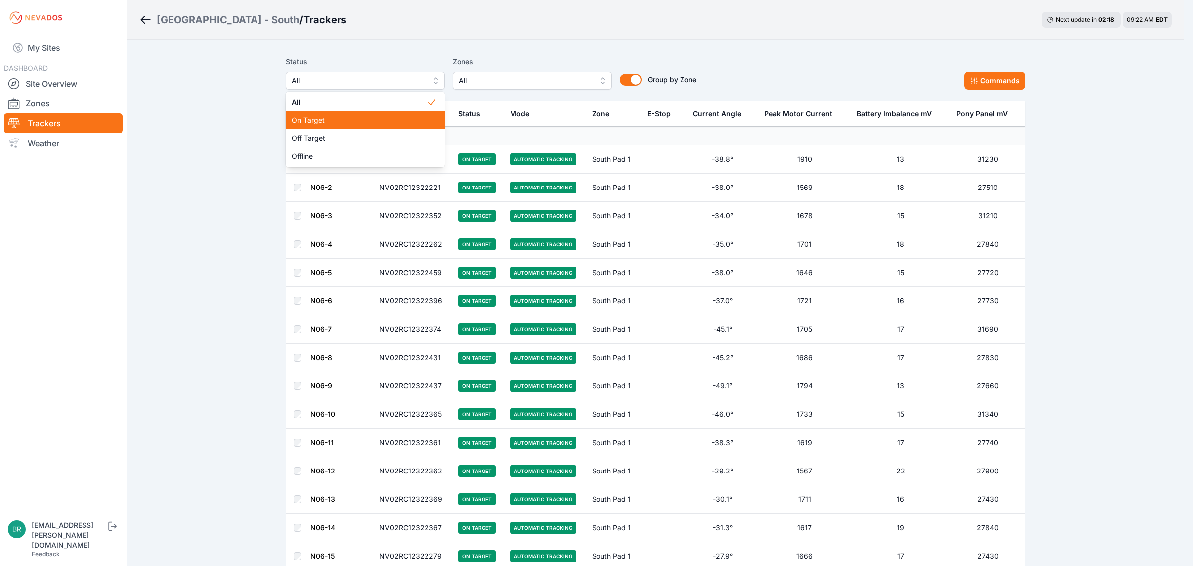
click at [330, 130] on div "Off Target" at bounding box center [365, 138] width 159 height 18
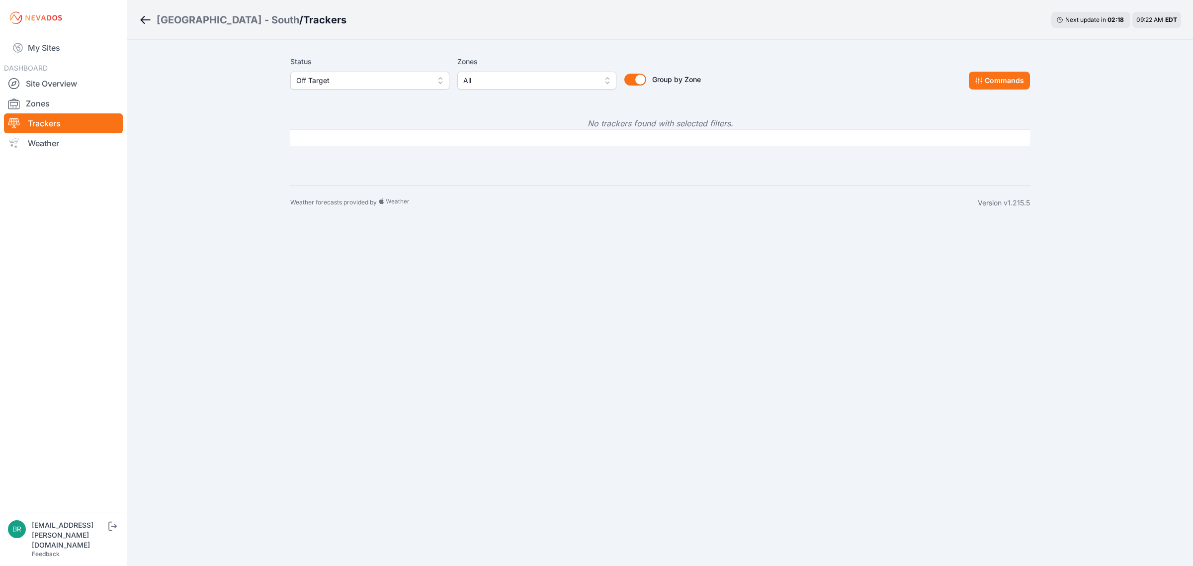
click at [335, 85] on span "Off Target" at bounding box center [362, 81] width 133 height 12
click at [332, 158] on span "Offline" at bounding box center [363, 156] width 135 height 10
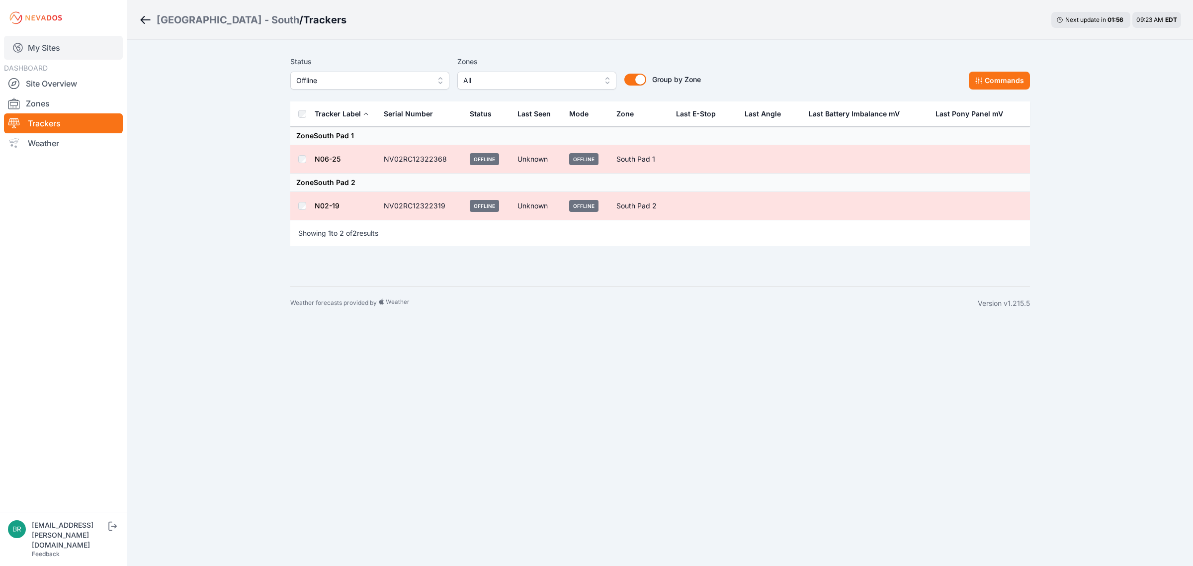
click at [69, 46] on link "My Sites" at bounding box center [63, 48] width 119 height 24
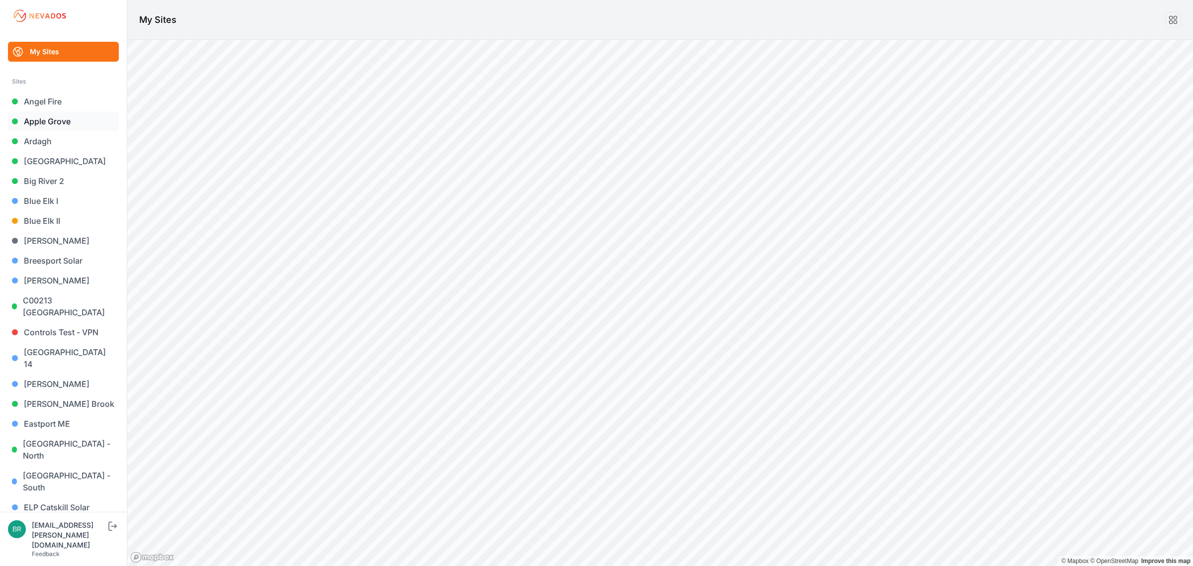
click at [68, 118] on link "Apple Grove" at bounding box center [63, 121] width 111 height 20
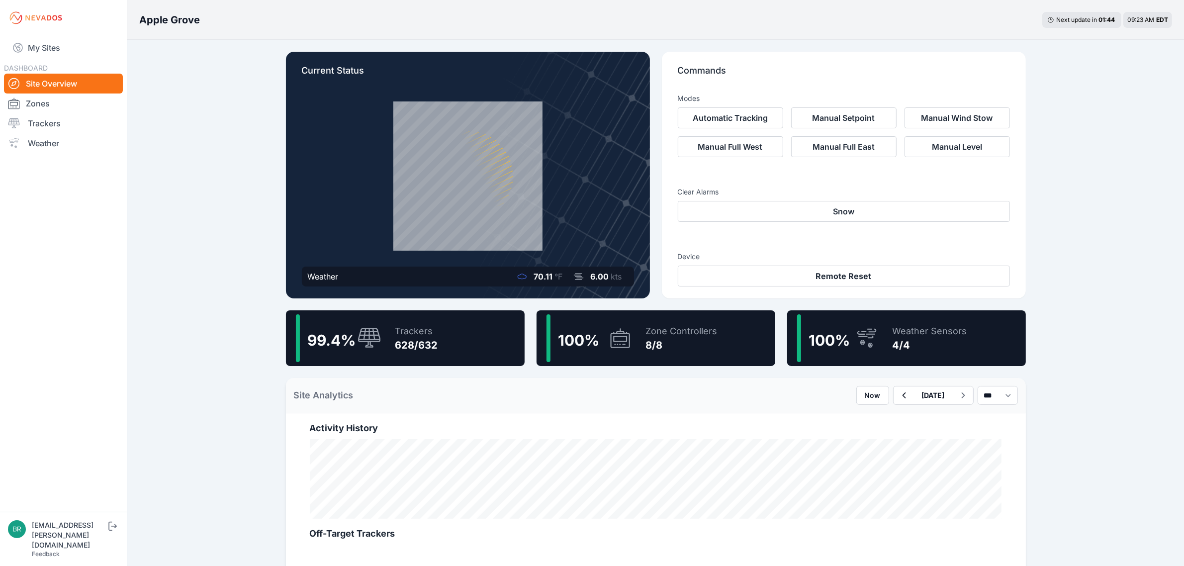
click at [390, 339] on div "Trackers 628/632" at bounding box center [411, 338] width 53 height 48
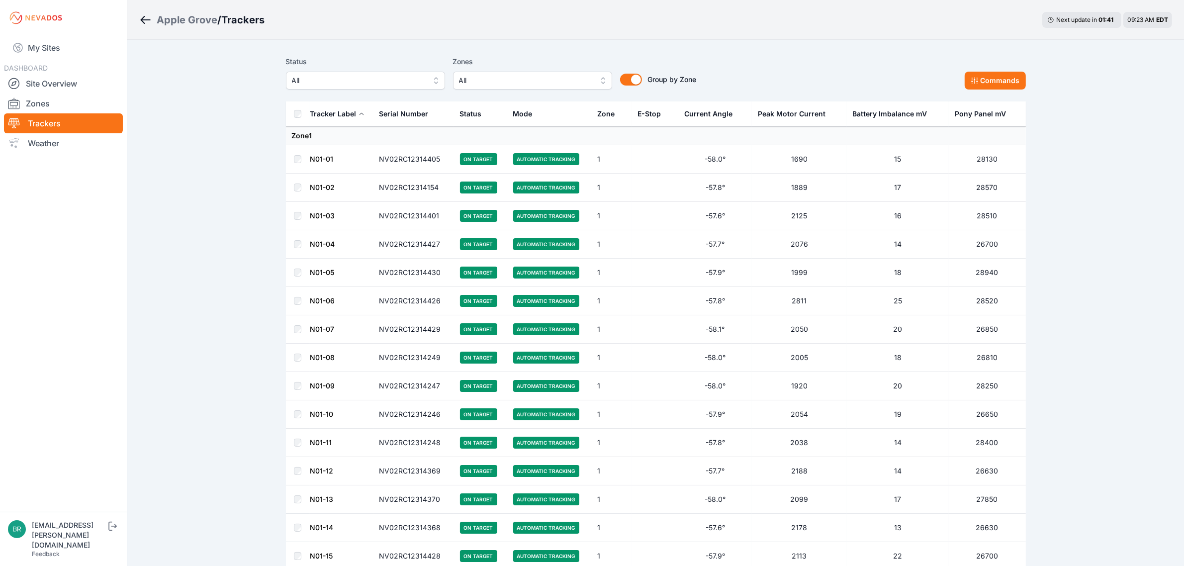
click at [351, 68] on div "Status All" at bounding box center [365, 73] width 159 height 34
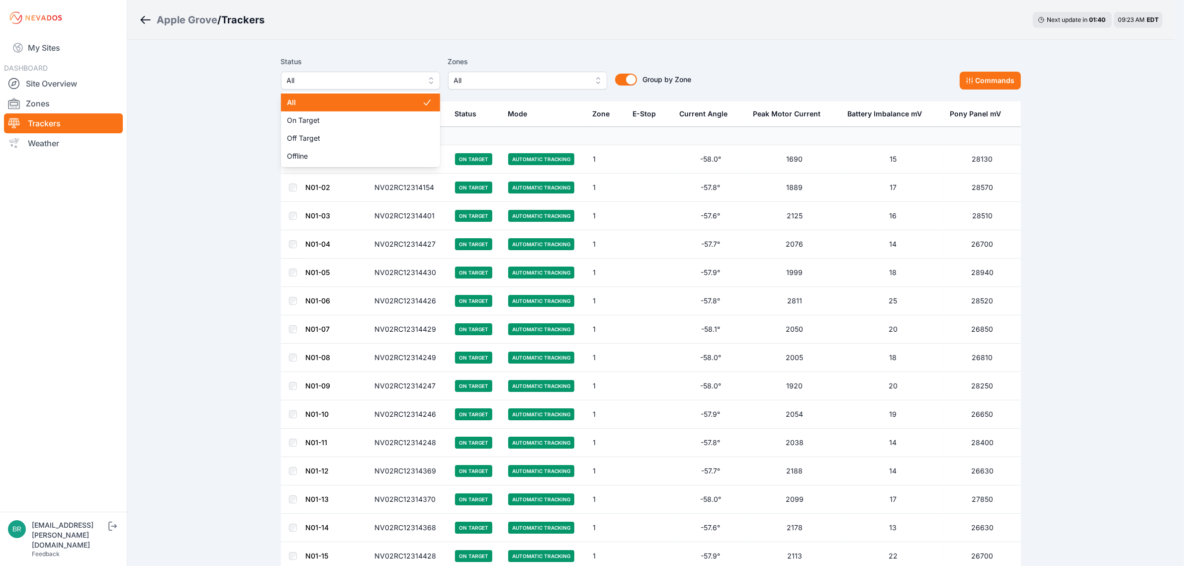
click at [349, 82] on span "All" at bounding box center [353, 81] width 133 height 12
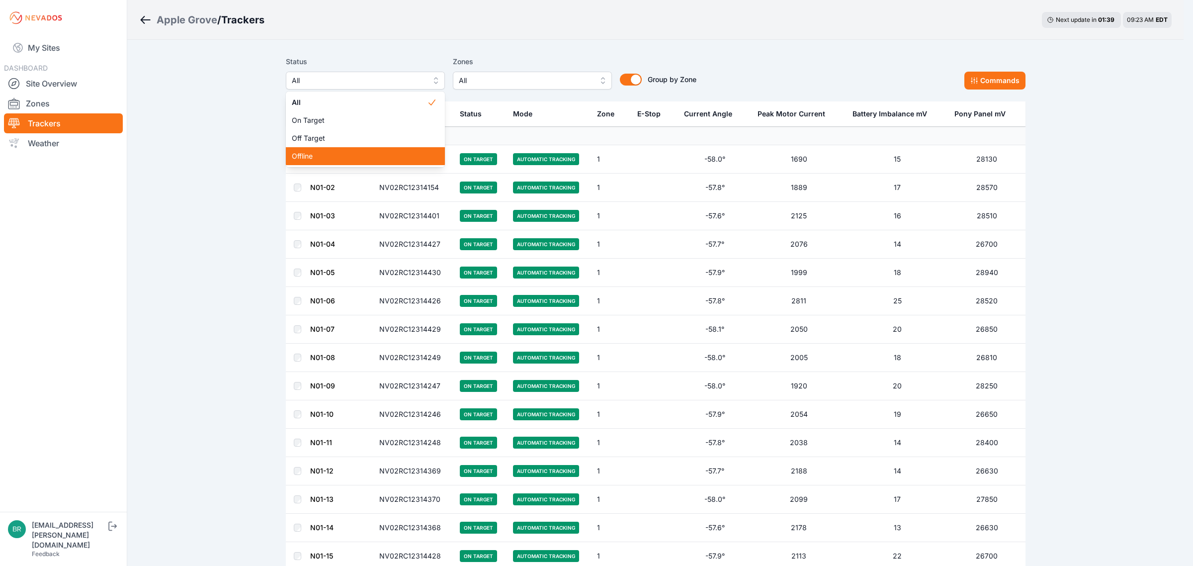
click at [327, 157] on span "Offline" at bounding box center [359, 156] width 135 height 10
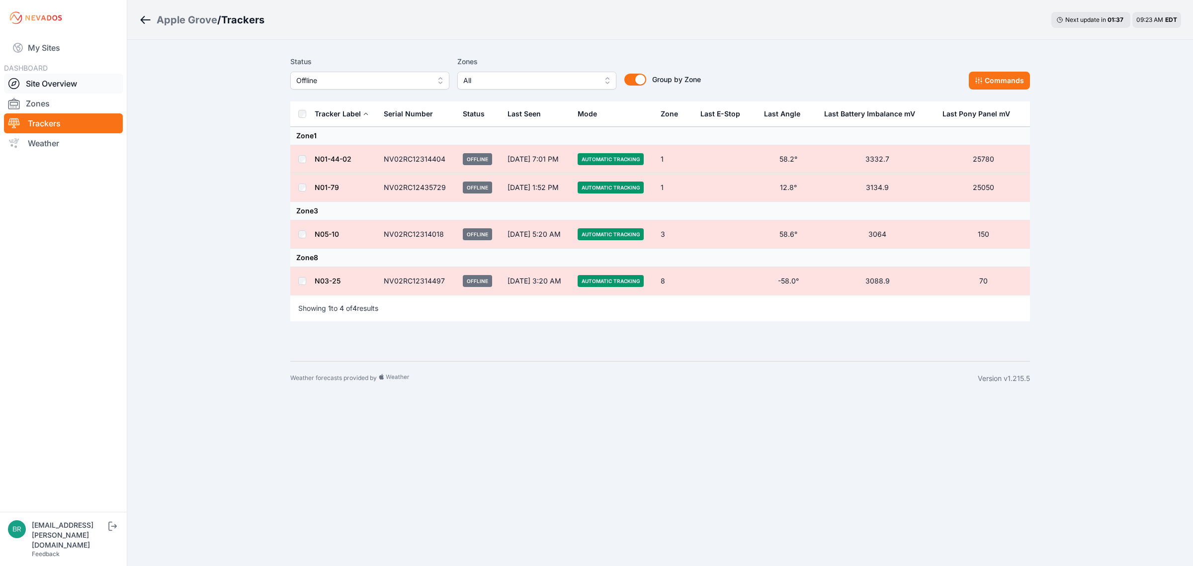
click at [79, 84] on link "Site Overview" at bounding box center [63, 84] width 119 height 20
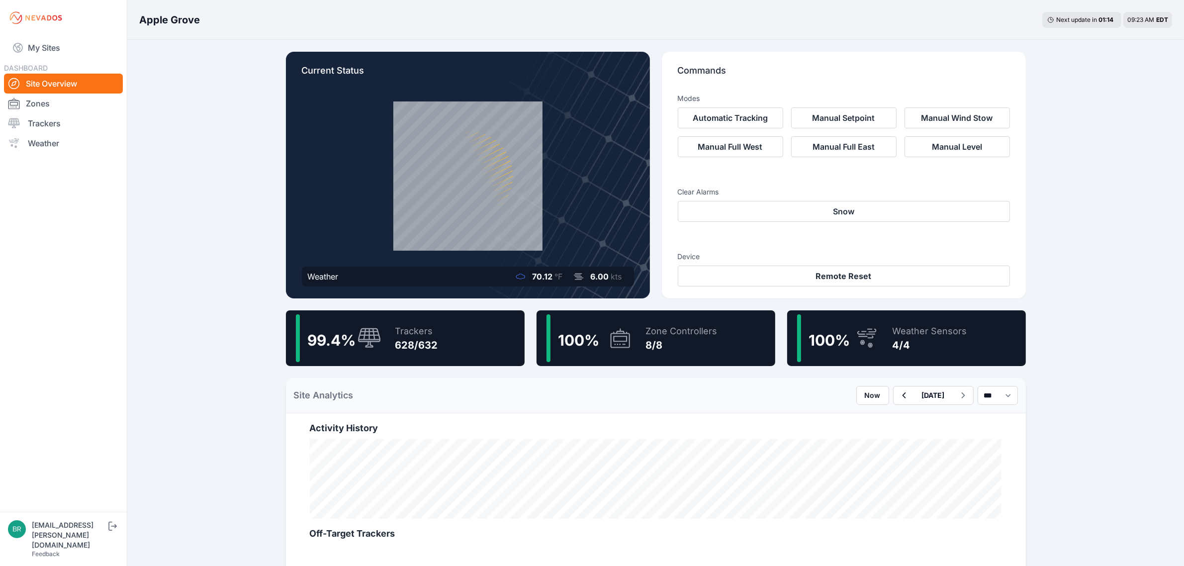
click at [430, 353] on div "Trackers 628/632" at bounding box center [411, 338] width 53 height 48
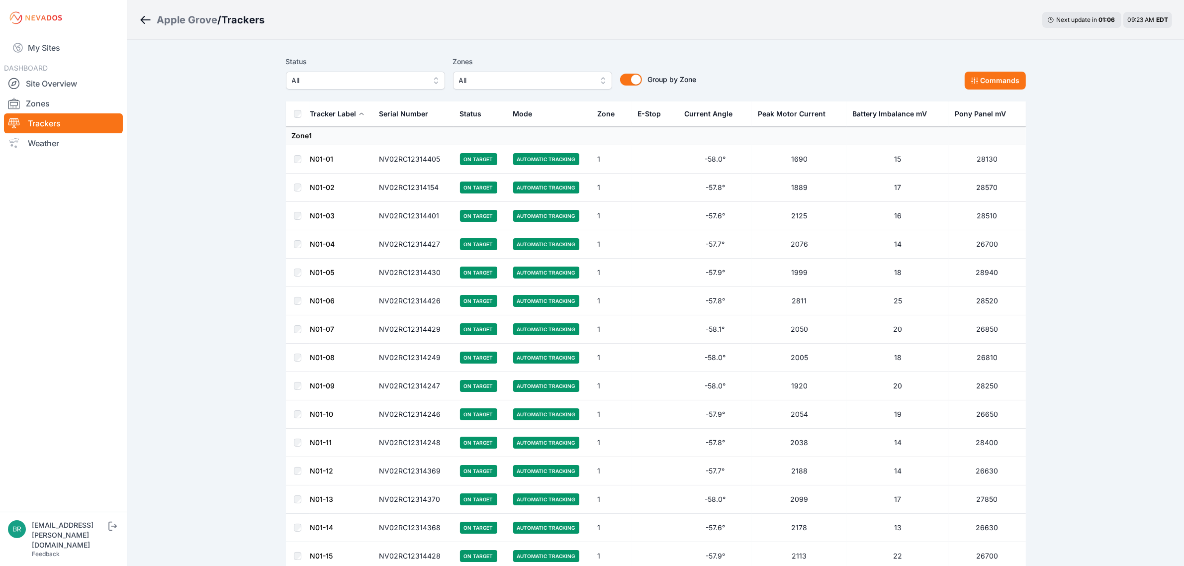
drag, startPoint x: 84, startPoint y: 46, endPoint x: 18, endPoint y: 73, distance: 70.4
click at [84, 46] on link "My Sites" at bounding box center [63, 48] width 119 height 24
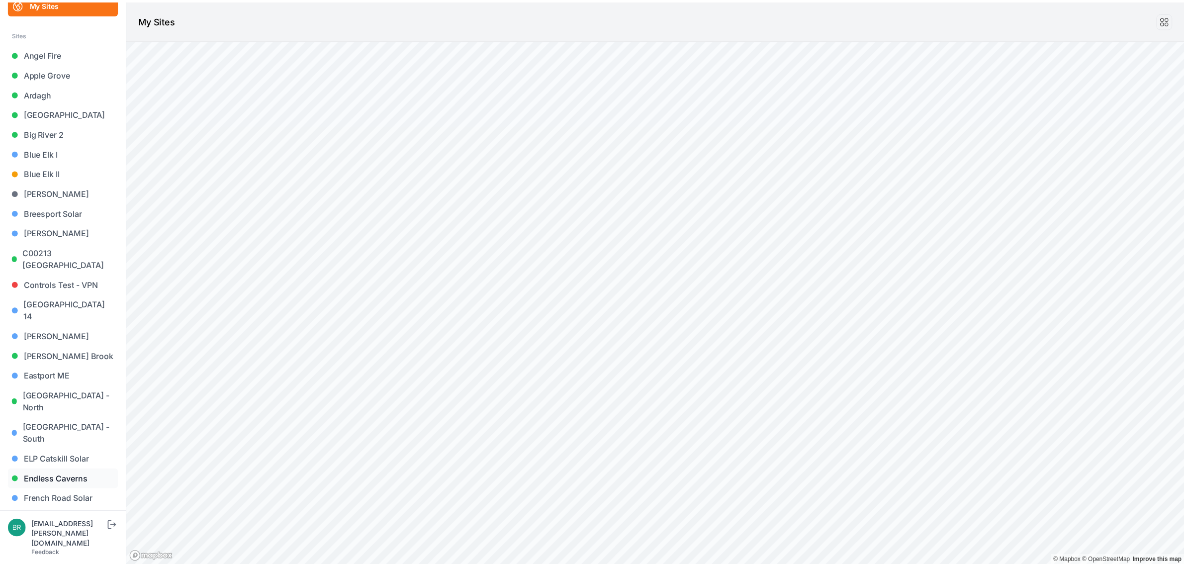
scroll to position [124, 0]
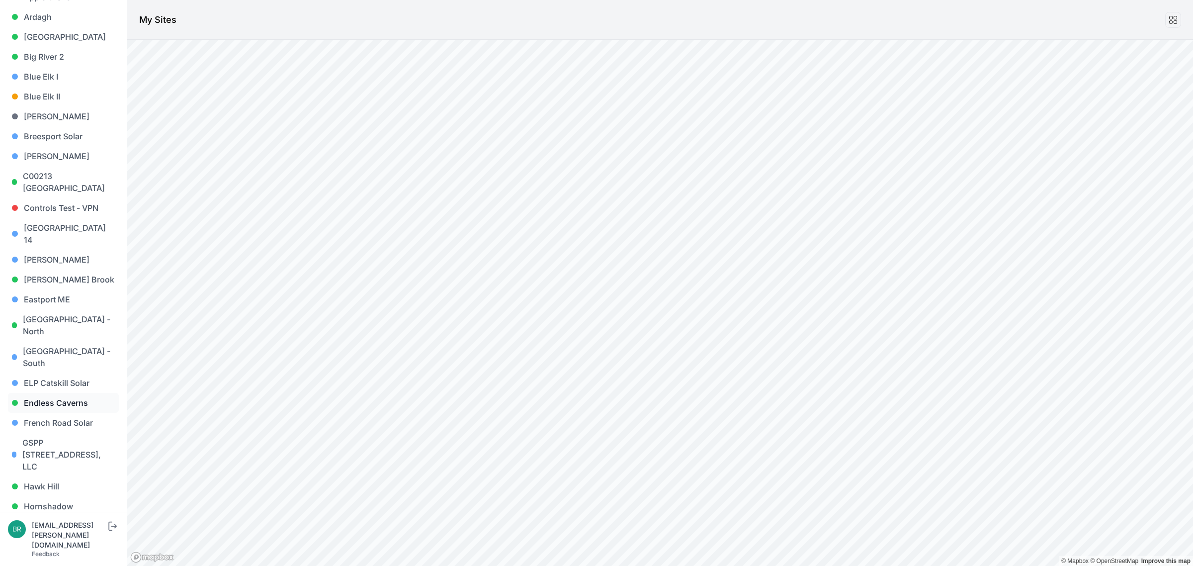
click at [53, 393] on link "Endless Caverns" at bounding box center [63, 403] width 111 height 20
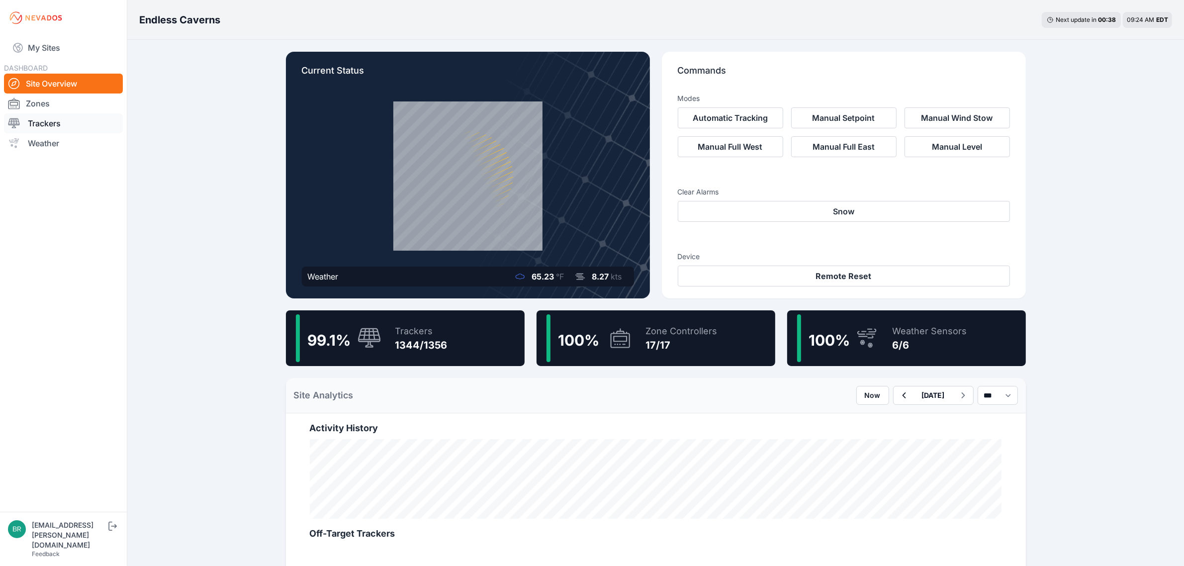
click at [68, 123] on link "Trackers" at bounding box center [63, 123] width 119 height 20
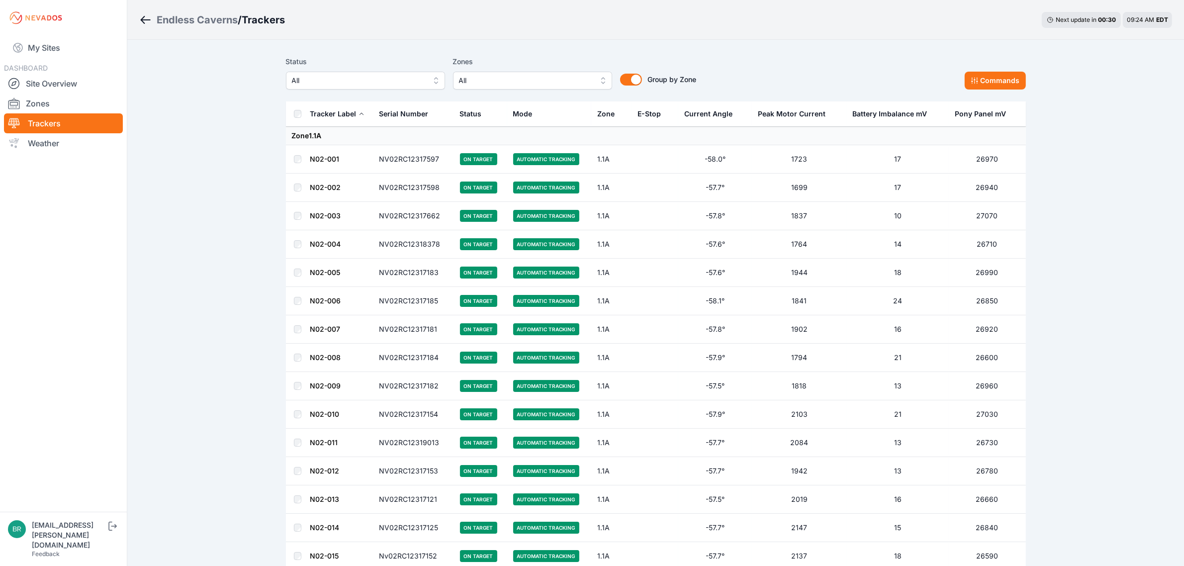
click at [319, 77] on span "All" at bounding box center [358, 81] width 133 height 12
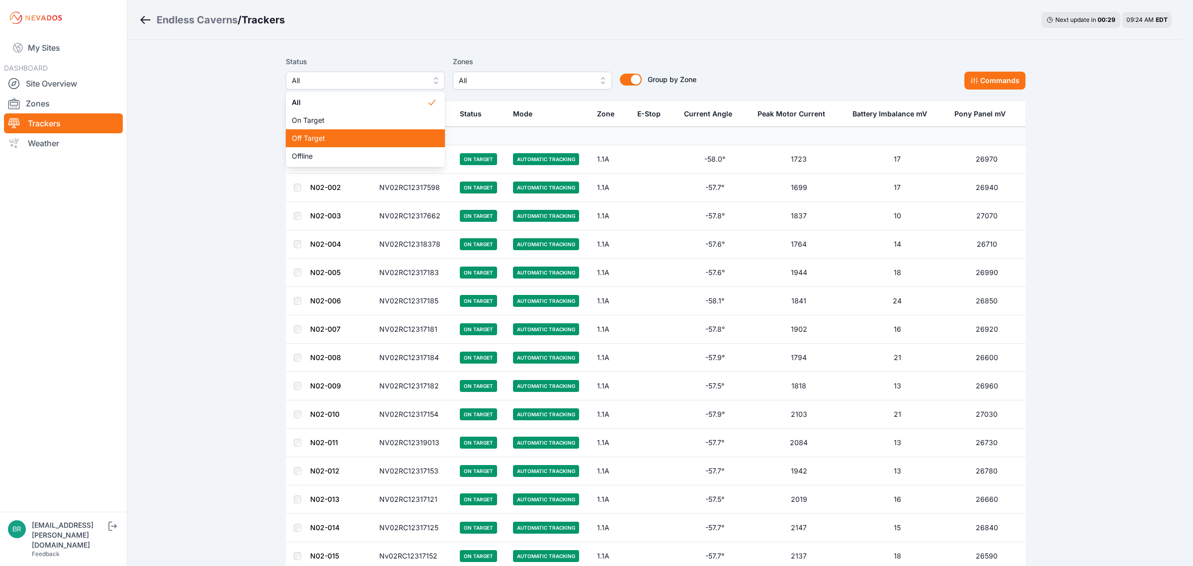
click at [314, 147] on div "Off Target" at bounding box center [365, 138] width 159 height 18
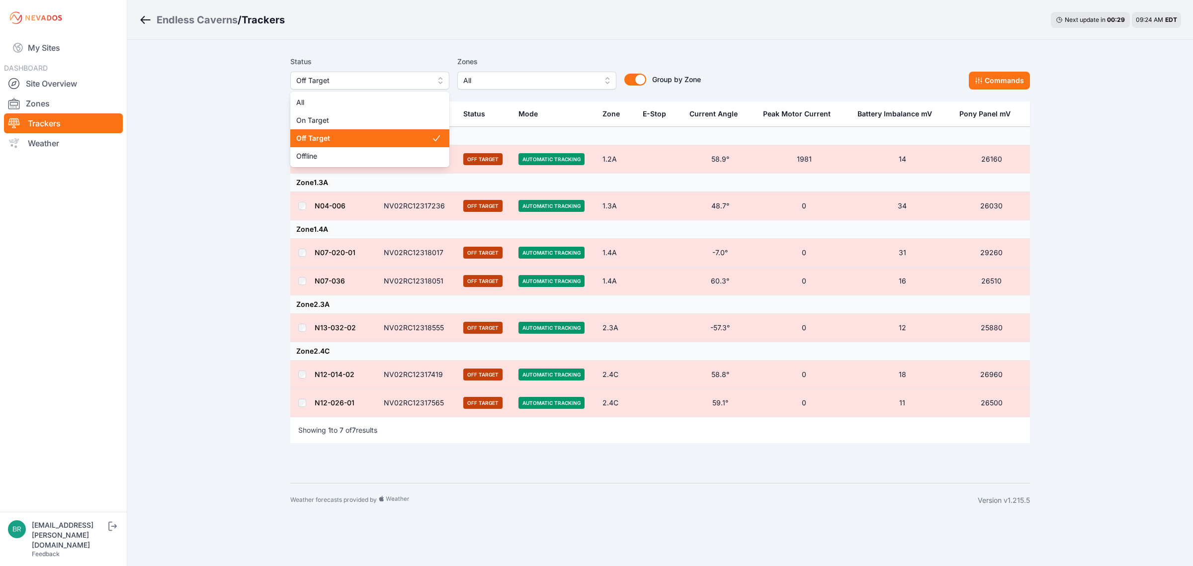
click at [337, 83] on span "Off Target" at bounding box center [362, 81] width 133 height 12
click at [318, 165] on div "All On Target Off Target Offline" at bounding box center [369, 129] width 159 height 76
click at [319, 152] on span "Offline" at bounding box center [363, 156] width 135 height 10
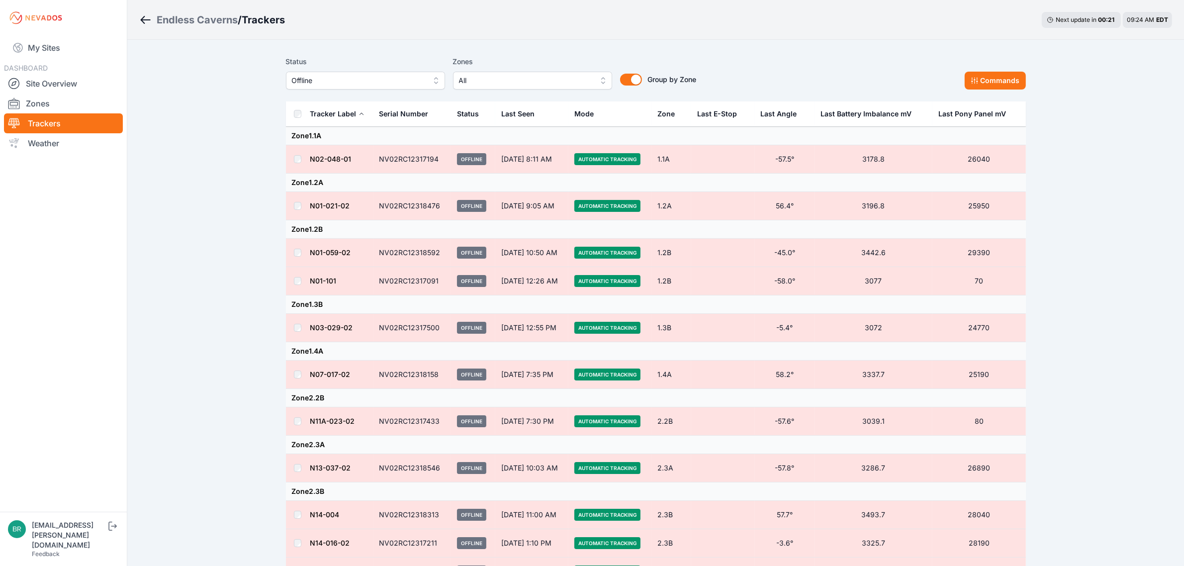
scroll to position [169, 0]
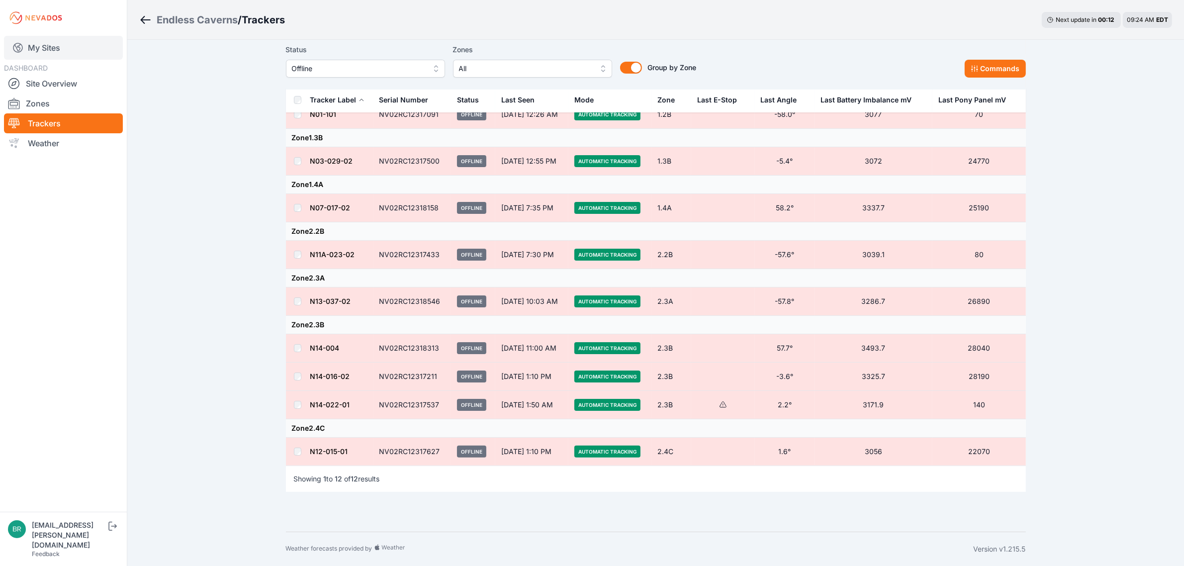
click at [60, 40] on link "My Sites" at bounding box center [63, 48] width 119 height 24
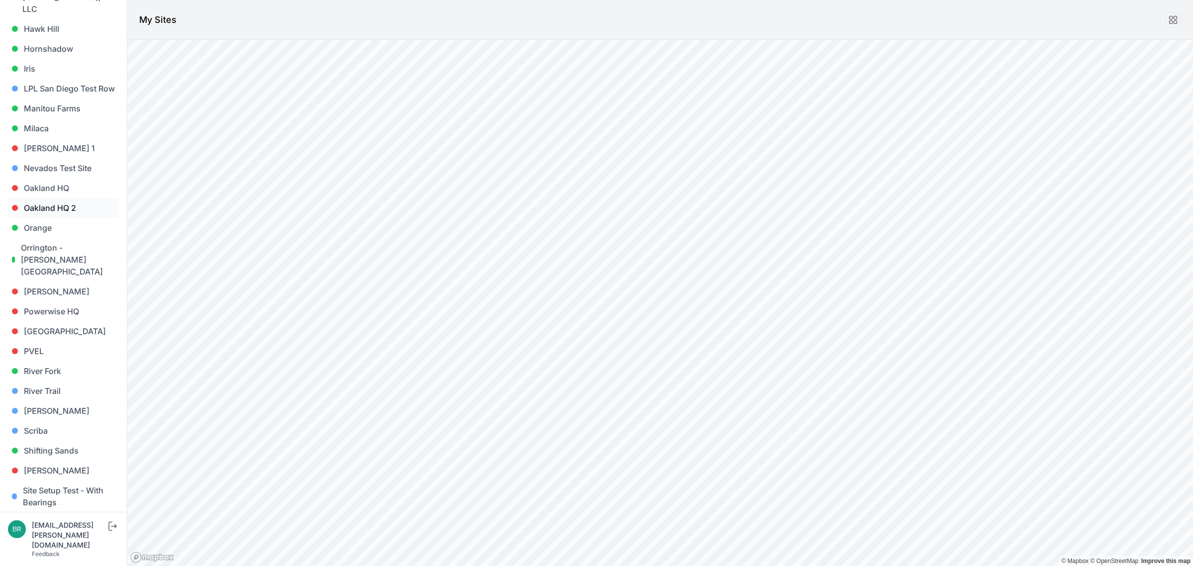
scroll to position [847, 0]
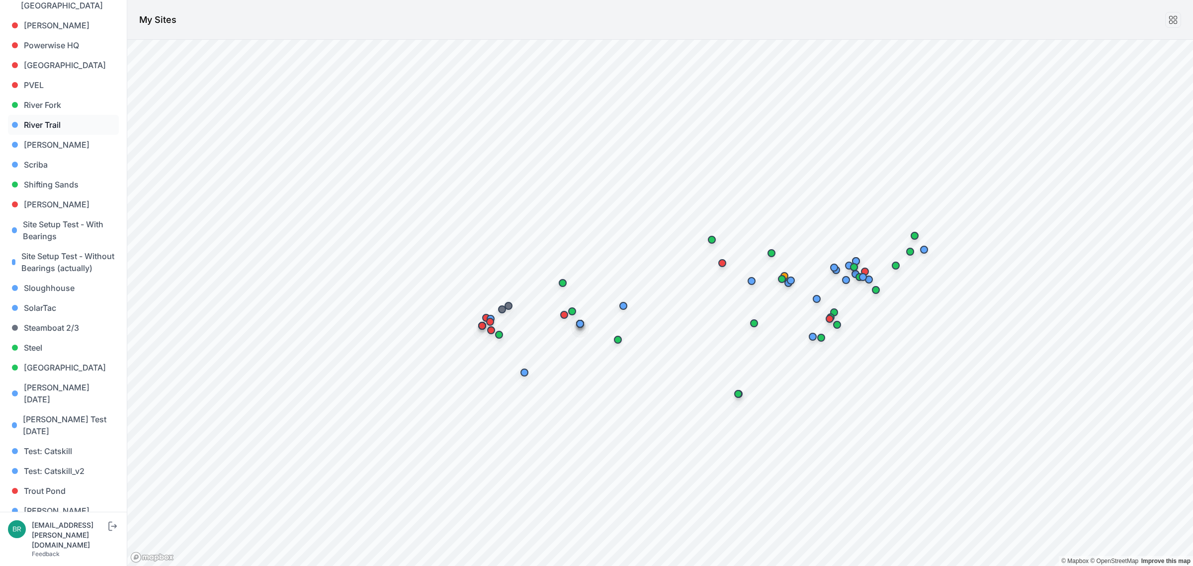
click at [75, 115] on link "River Trail" at bounding box center [63, 125] width 111 height 20
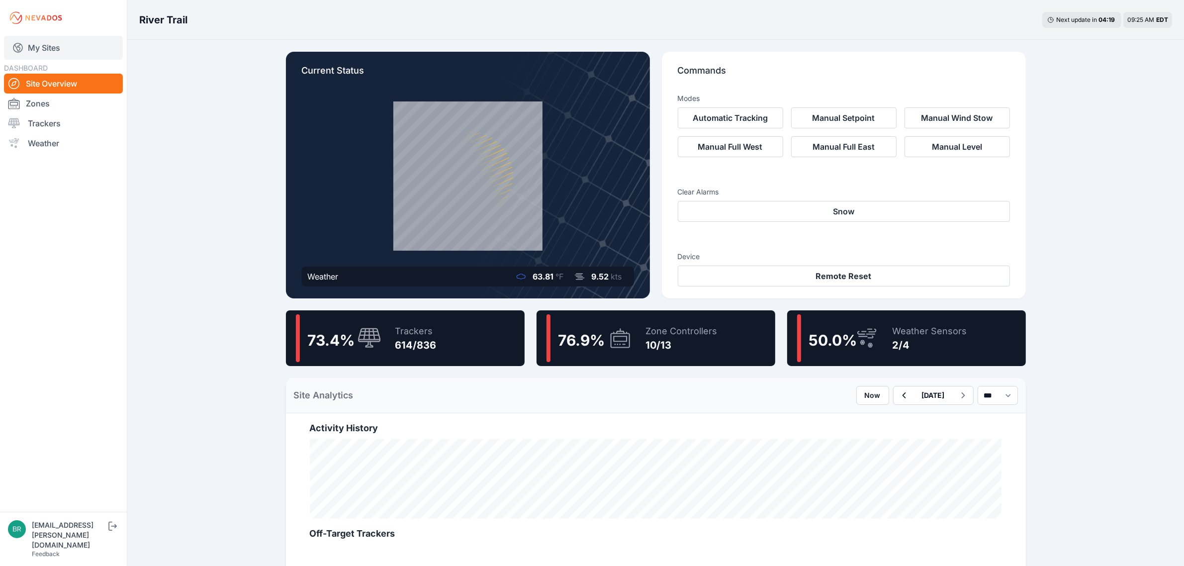
click at [69, 47] on link "My Sites" at bounding box center [63, 48] width 119 height 24
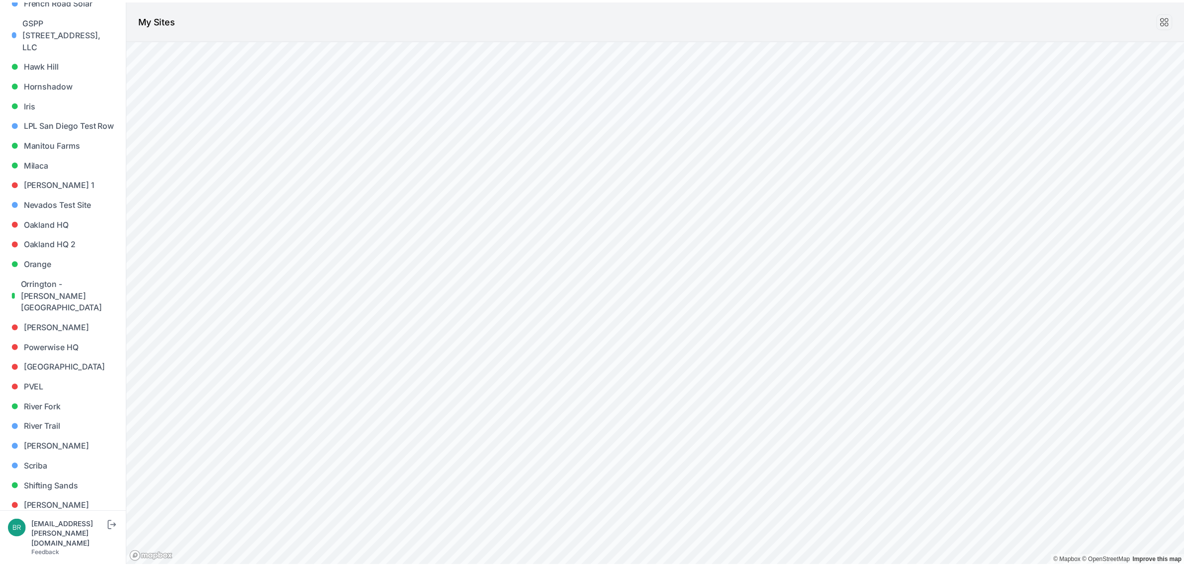
scroll to position [847, 0]
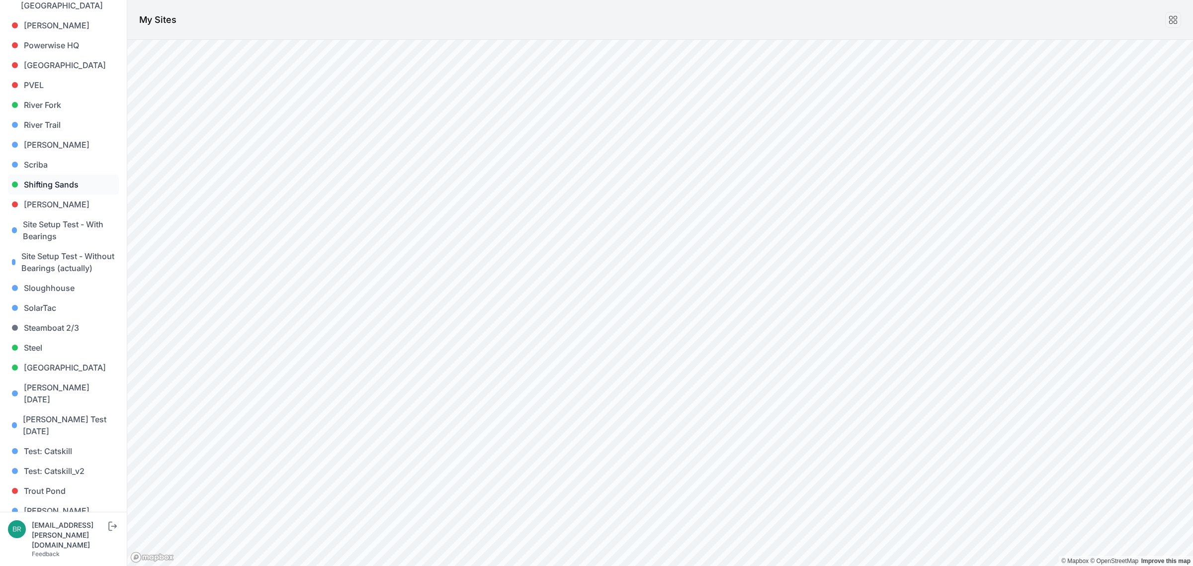
click at [61, 174] on link "Shifting Sands" at bounding box center [63, 184] width 111 height 20
